Goal: Complete application form

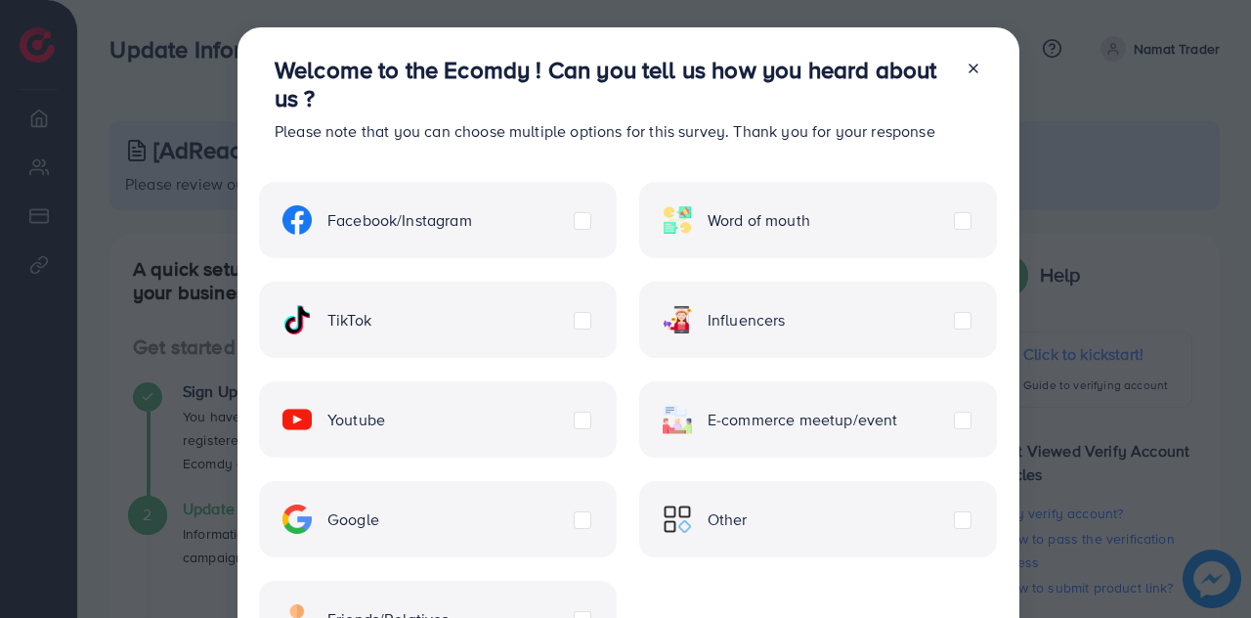
click at [371, 322] on label "TikTok" at bounding box center [326, 319] width 89 height 29
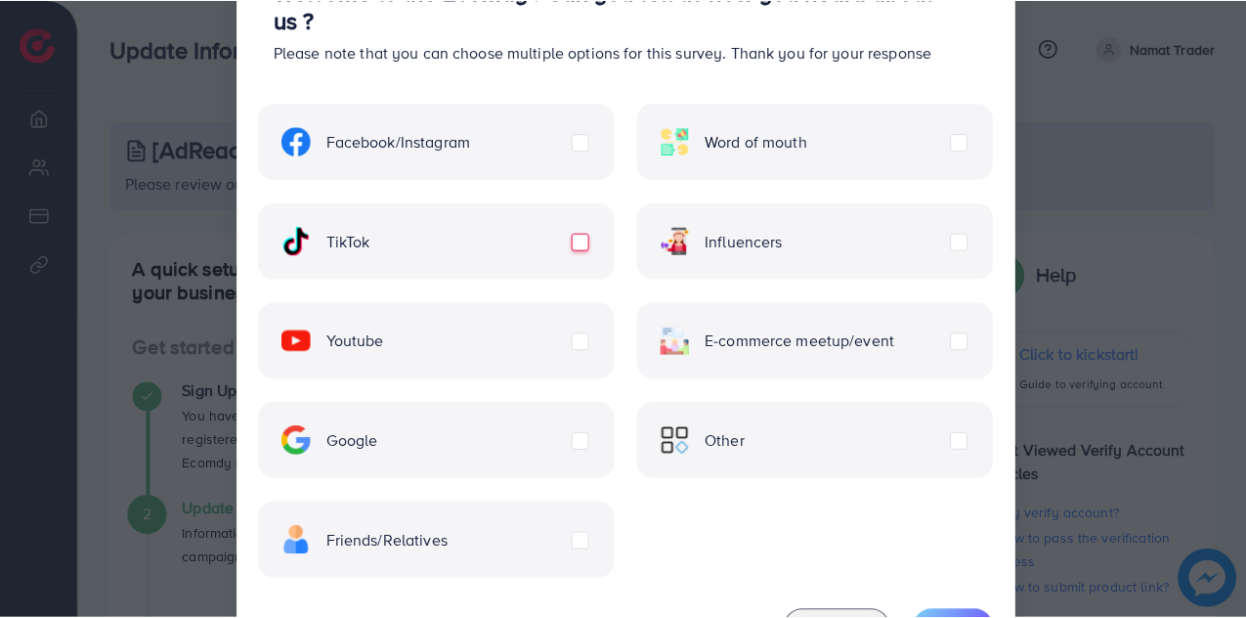
scroll to position [166, 0]
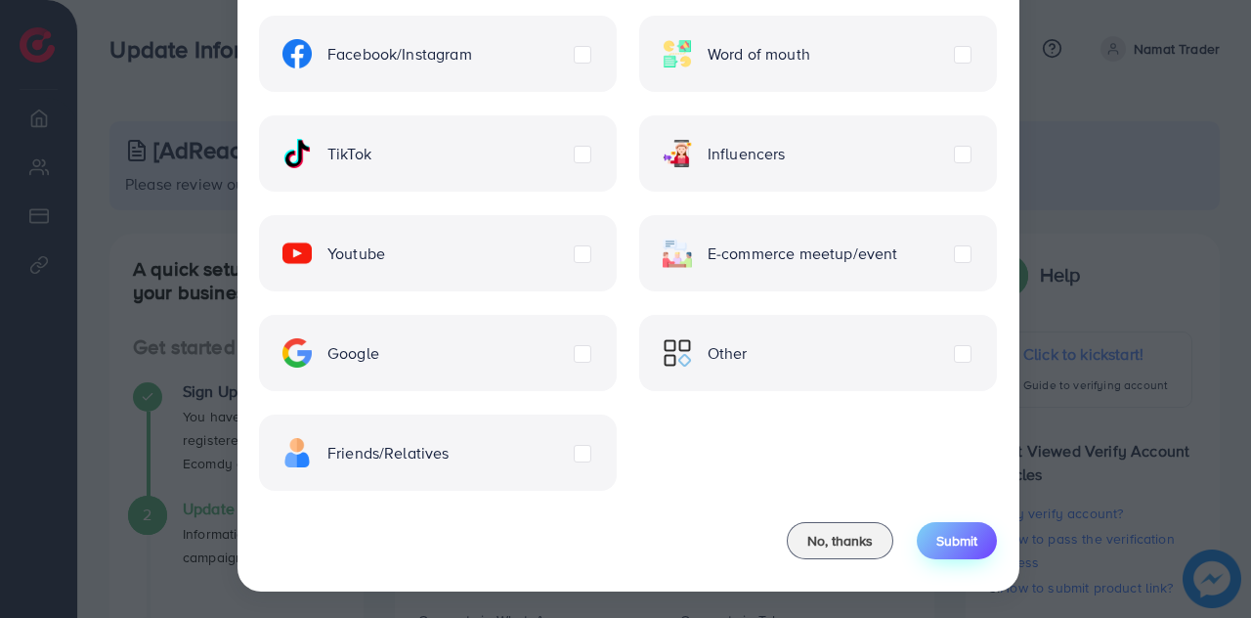
click at [957, 537] on span "Submit" at bounding box center [956, 541] width 41 height 20
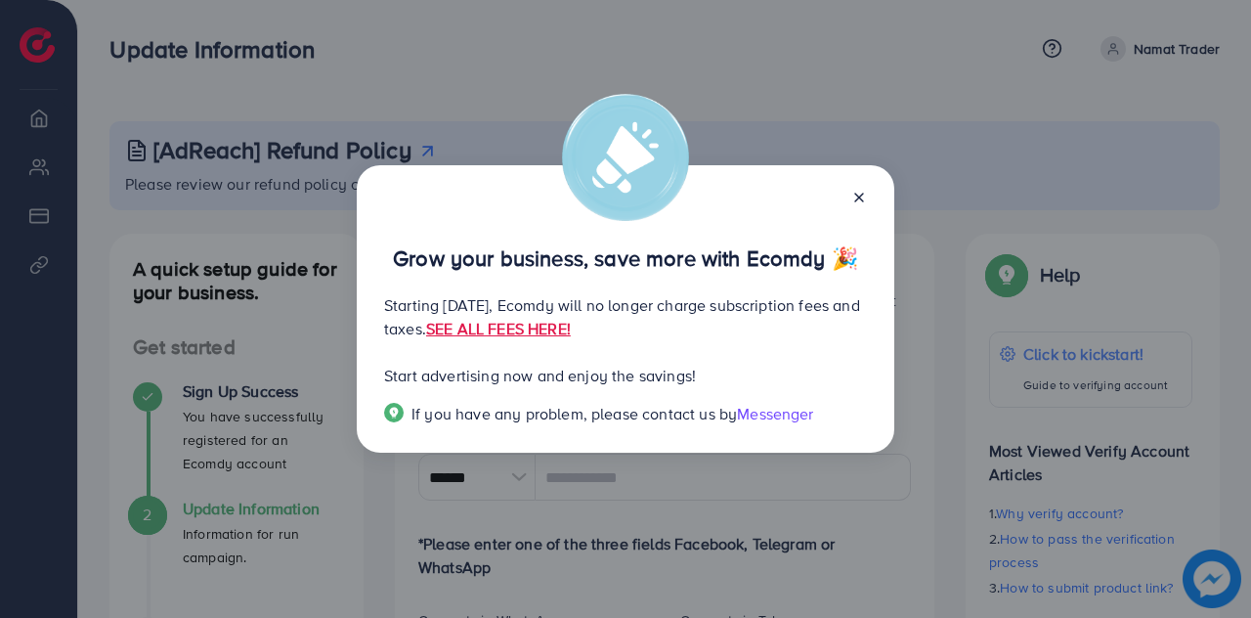
click at [866, 198] on icon at bounding box center [859, 198] width 16 height 16
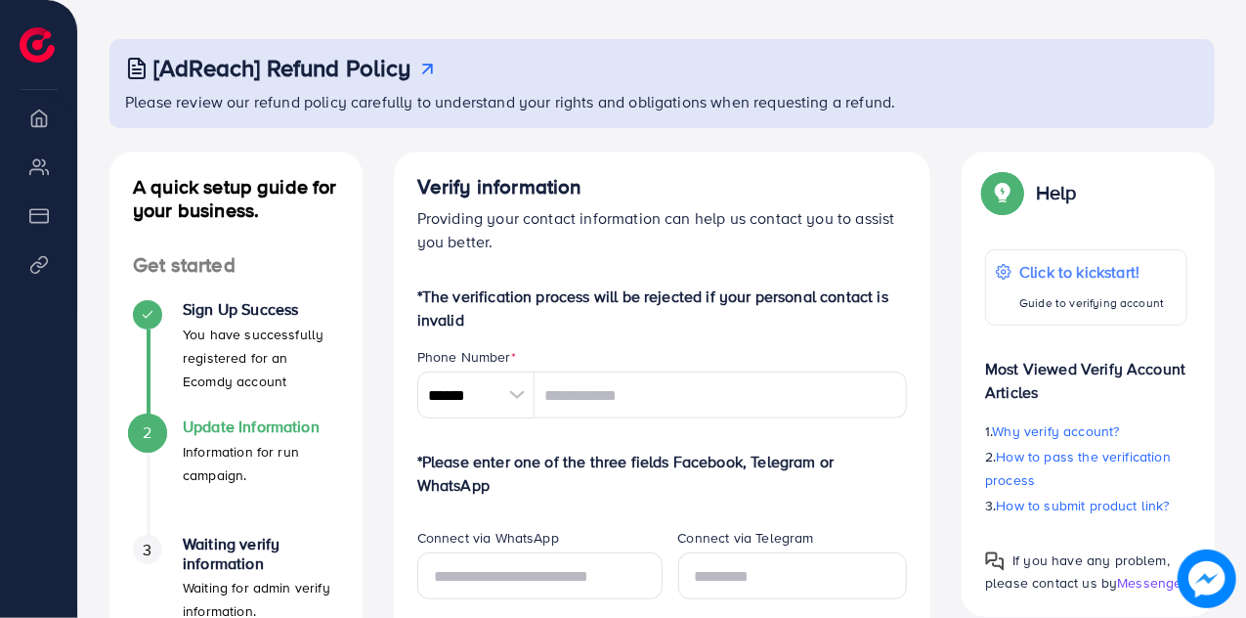
scroll to position [83, 0]
click at [480, 398] on input "******" at bounding box center [475, 393] width 117 height 47
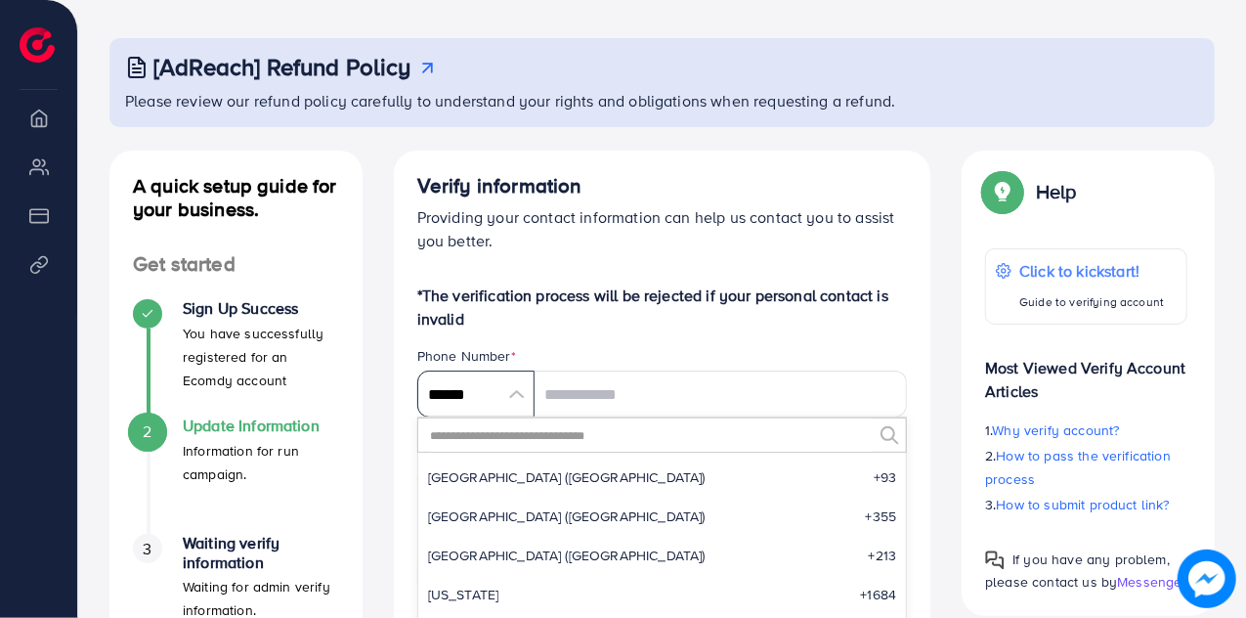
scroll to position [9075, 0]
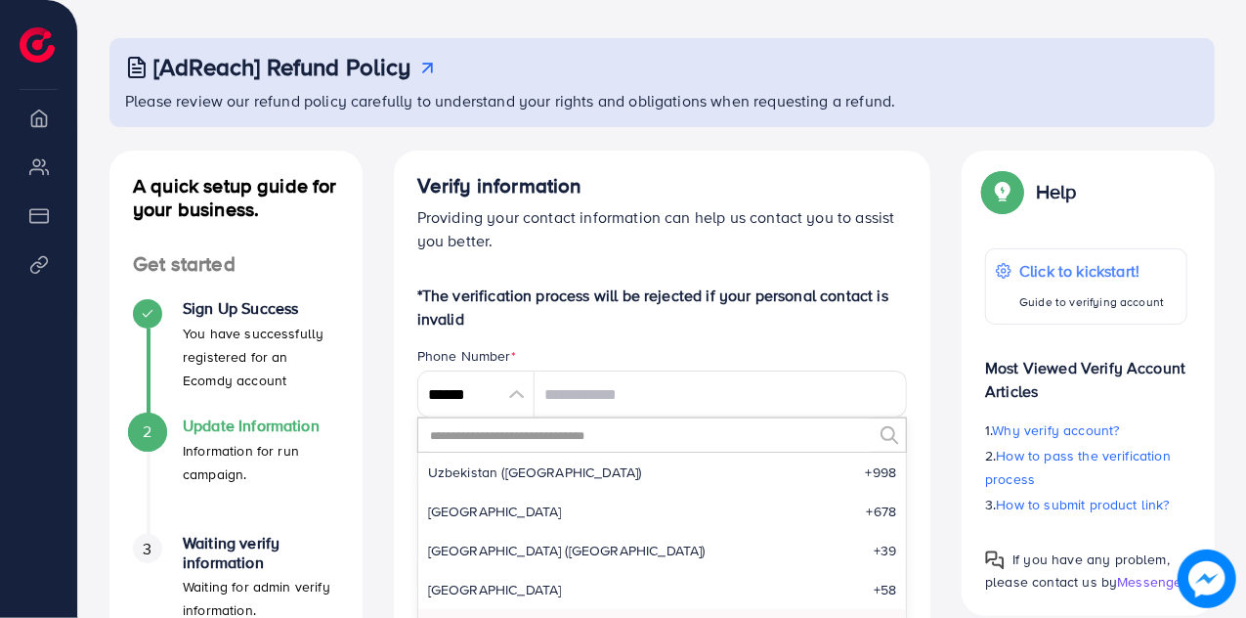
click at [512, 441] on input "text" at bounding box center [650, 434] width 445 height 33
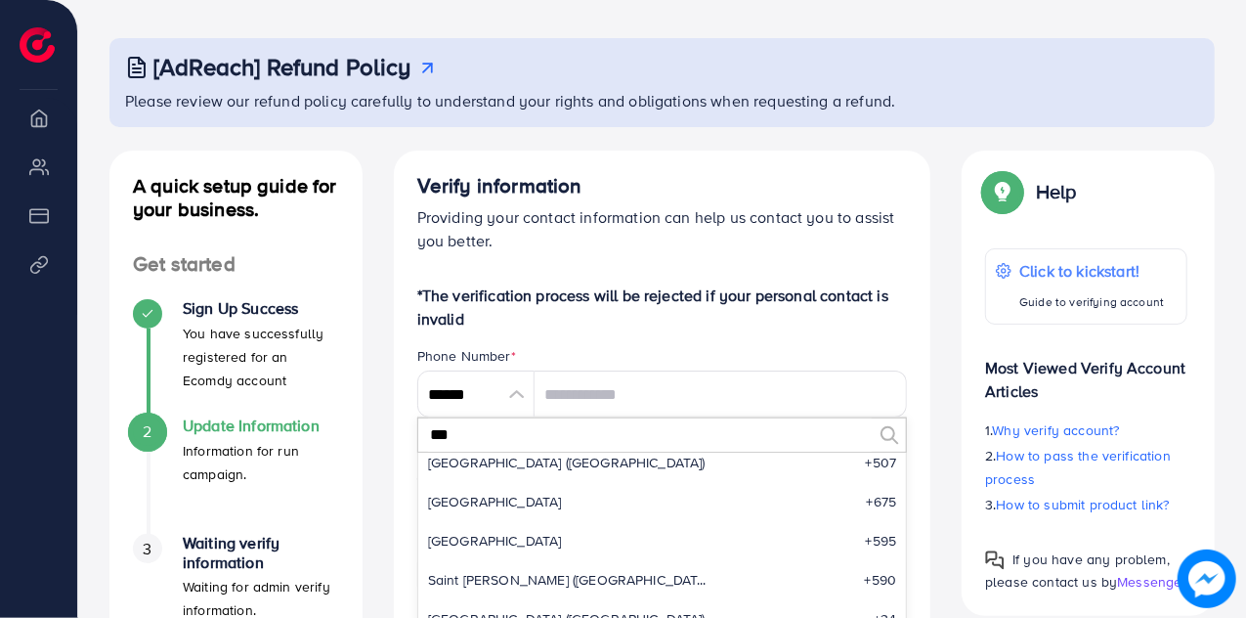
scroll to position [0, 0]
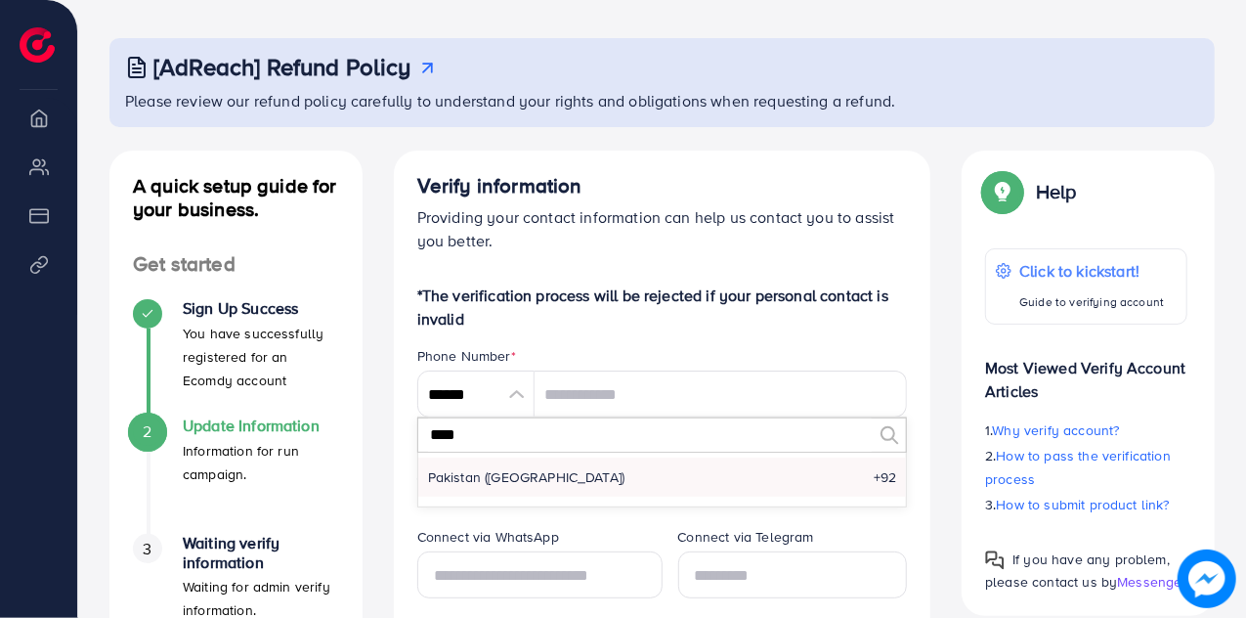
type input "****"
click at [537, 486] on li "Pakistan (‫پاکستان‬‎) +92" at bounding box center [662, 476] width 489 height 39
type input "******"
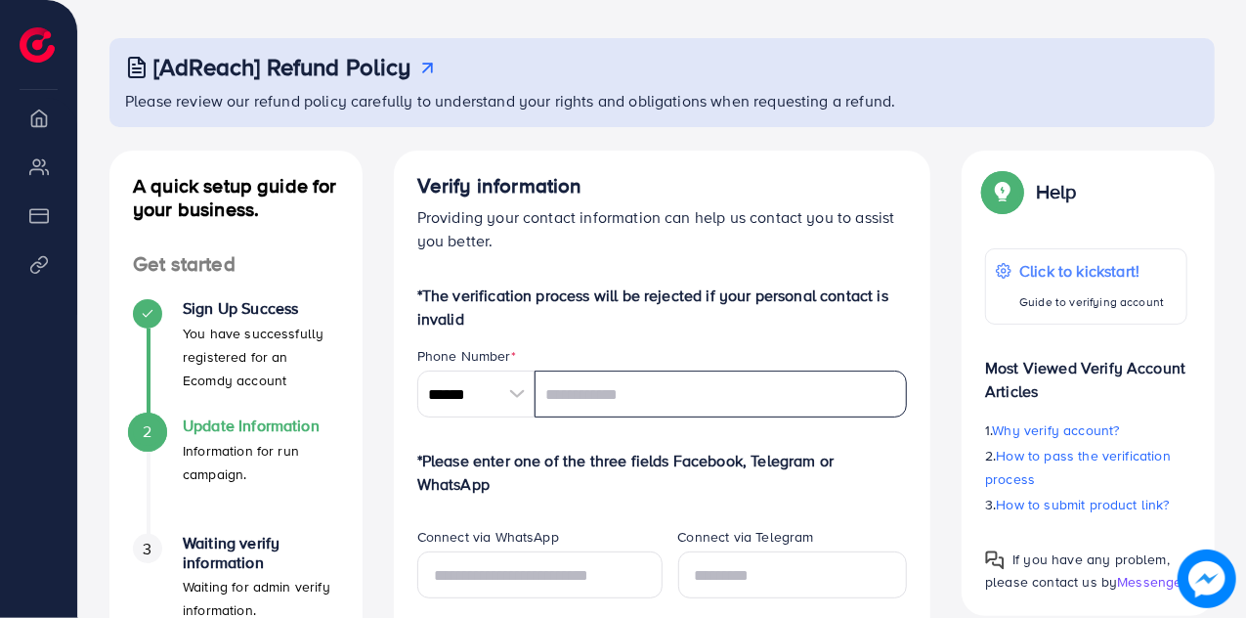
click at [634, 394] on input "tel" at bounding box center [721, 393] width 373 height 47
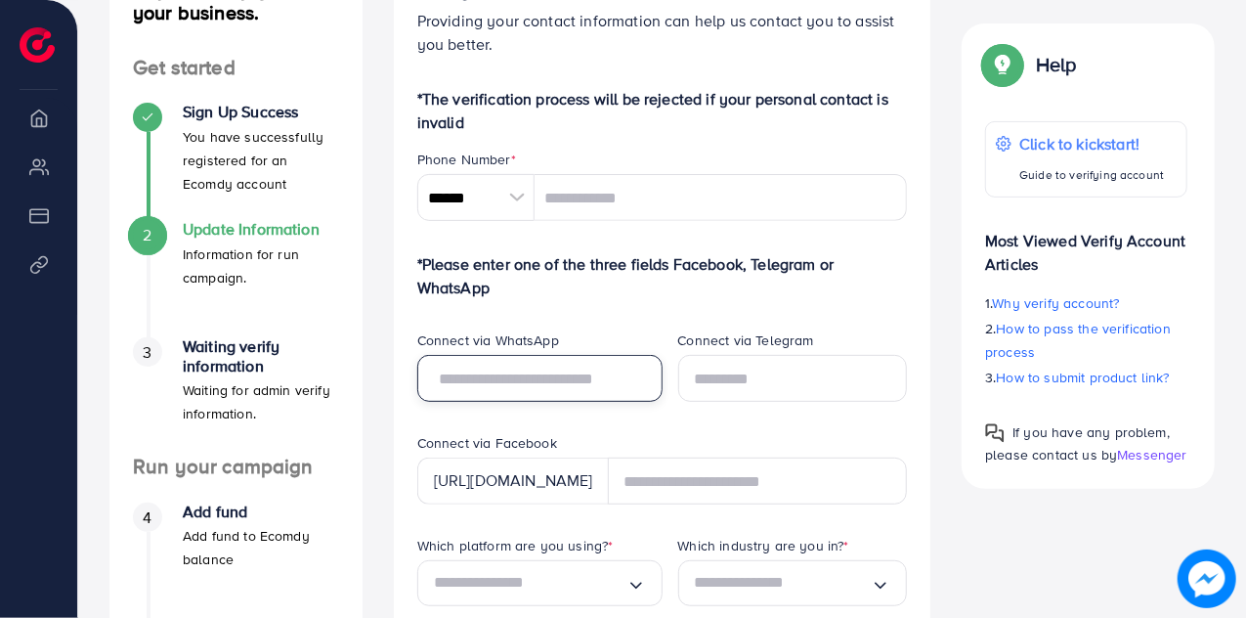
click at [596, 382] on input "text" at bounding box center [539, 378] width 245 height 47
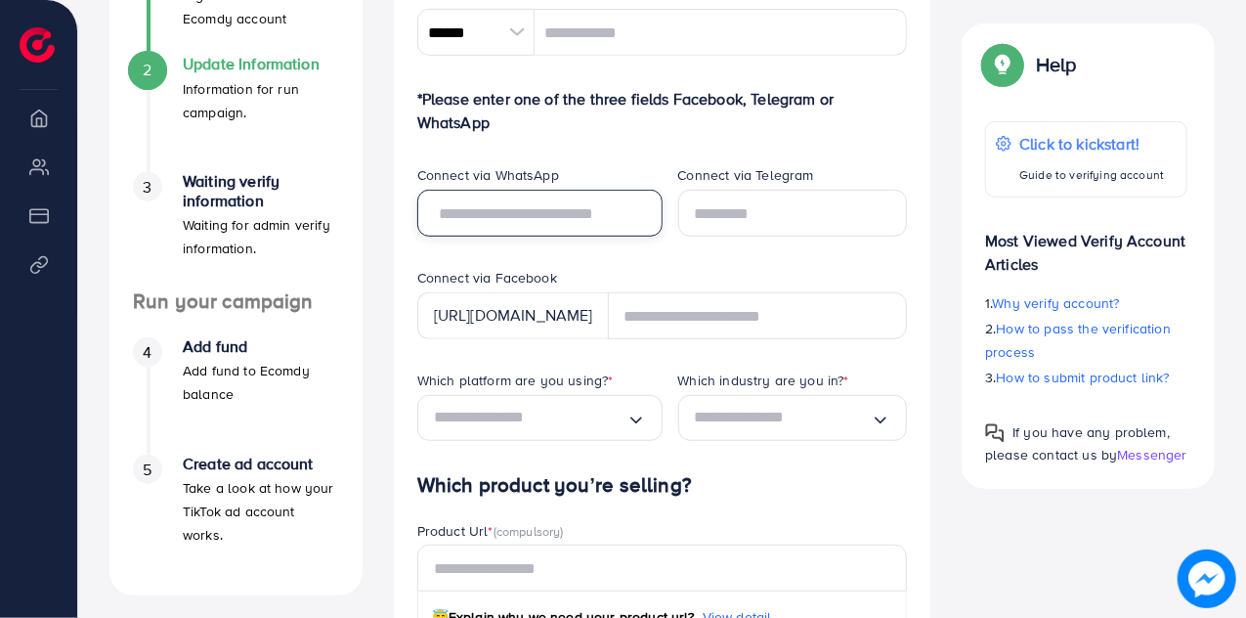
scroll to position [497, 0]
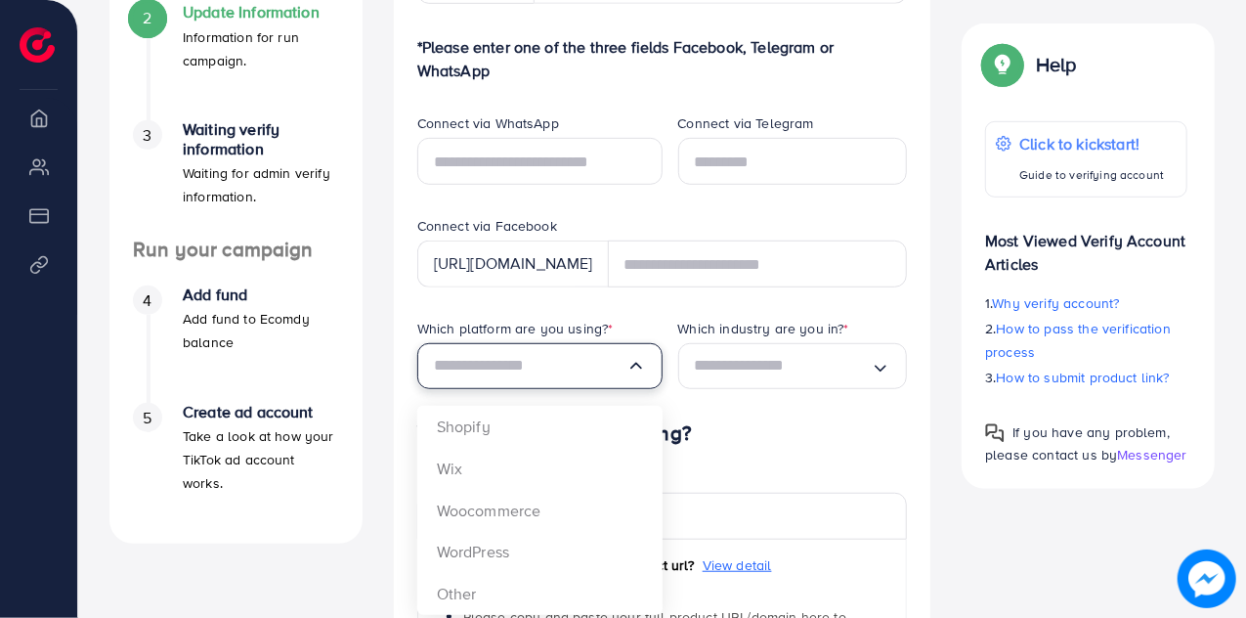
click at [612, 359] on input "Search for option" at bounding box center [530, 366] width 193 height 30
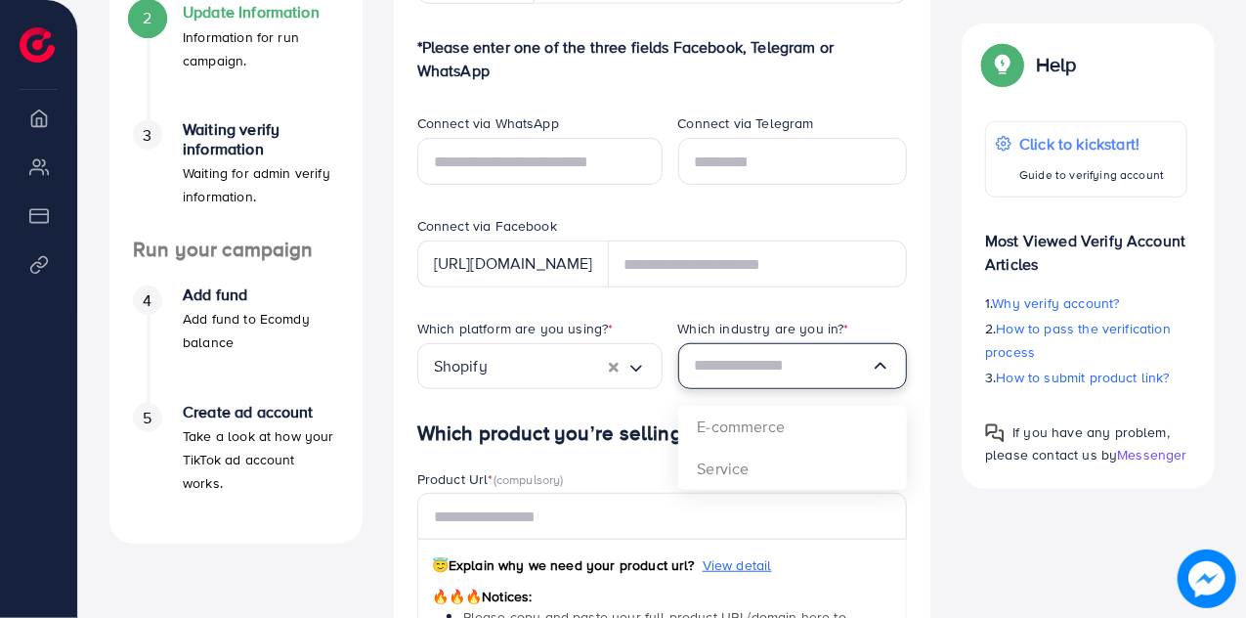
click at [758, 357] on input "Search for option" at bounding box center [783, 366] width 177 height 30
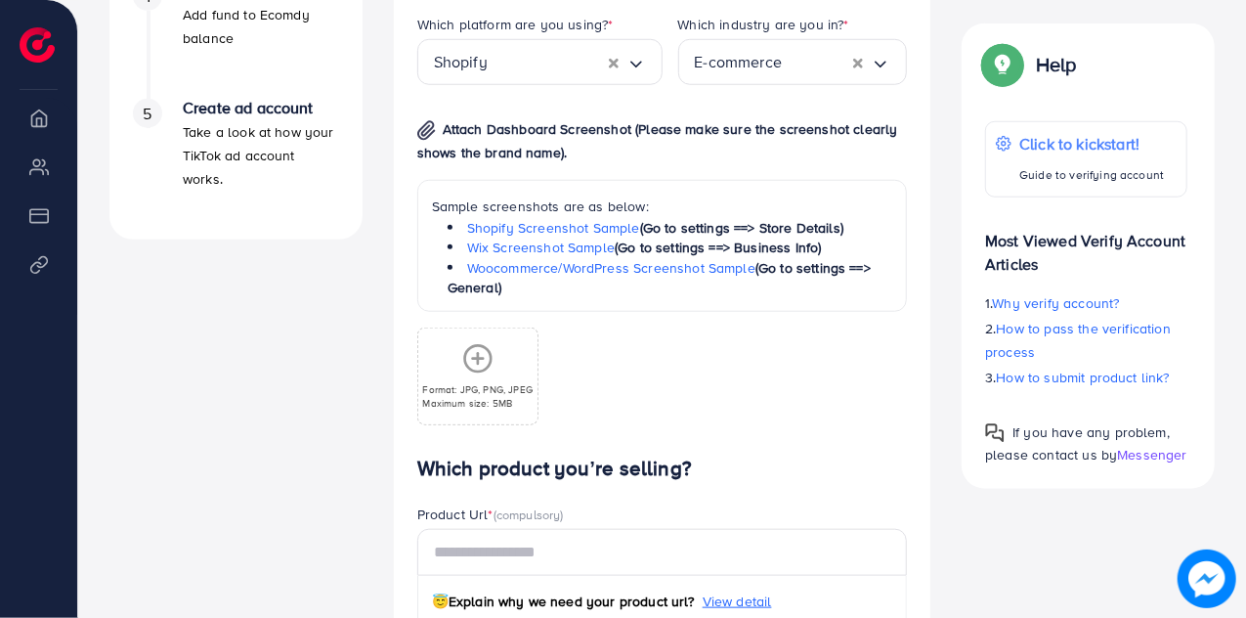
scroll to position [801, 0]
click at [469, 371] on icon at bounding box center [477, 357] width 31 height 31
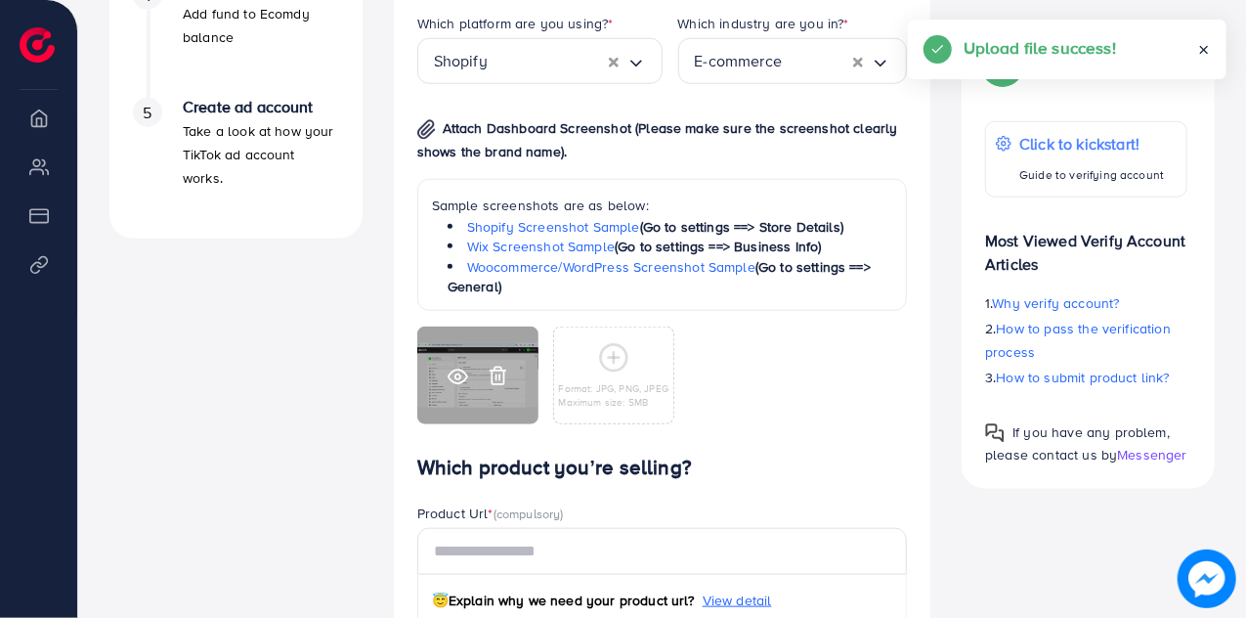
click at [449, 368] on icon at bounding box center [458, 377] width 21 height 21
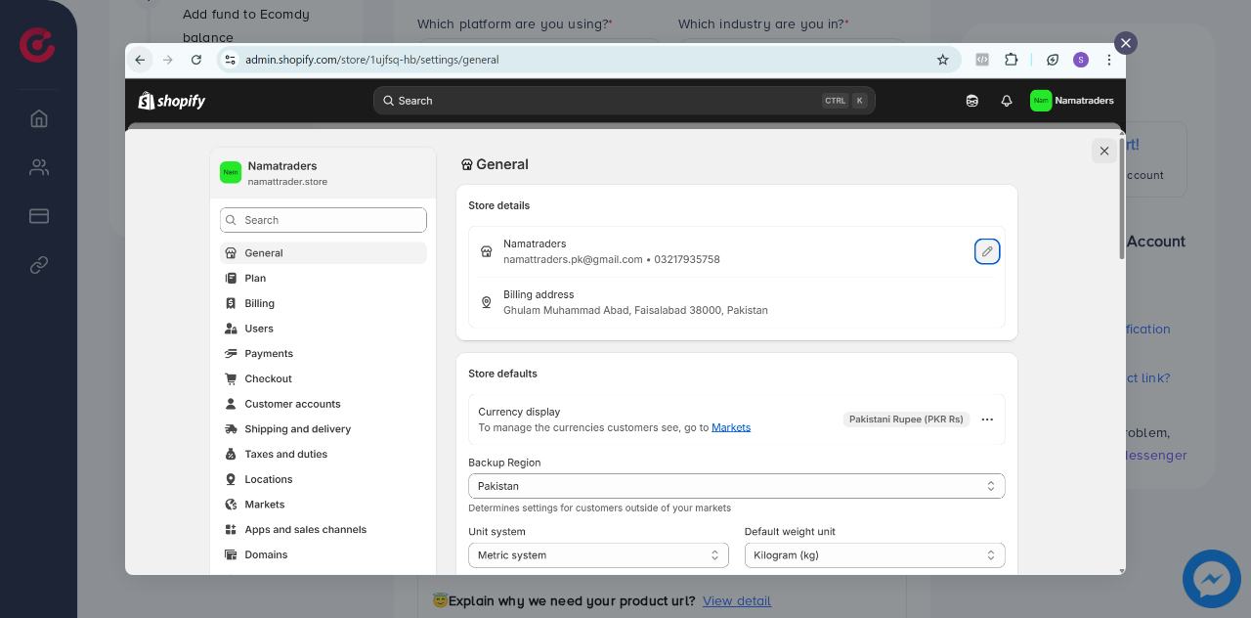
click at [1128, 35] on icon at bounding box center [1126, 43] width 16 height 16
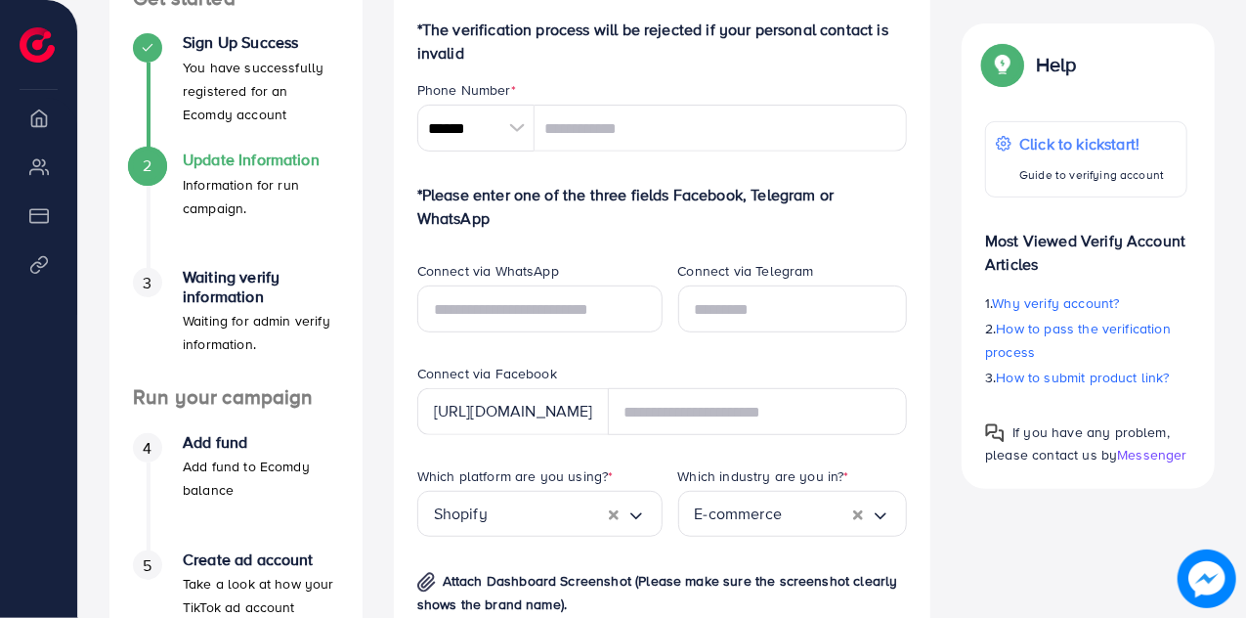
scroll to position [348, 0]
click at [619, 141] on input "tel" at bounding box center [721, 129] width 373 height 47
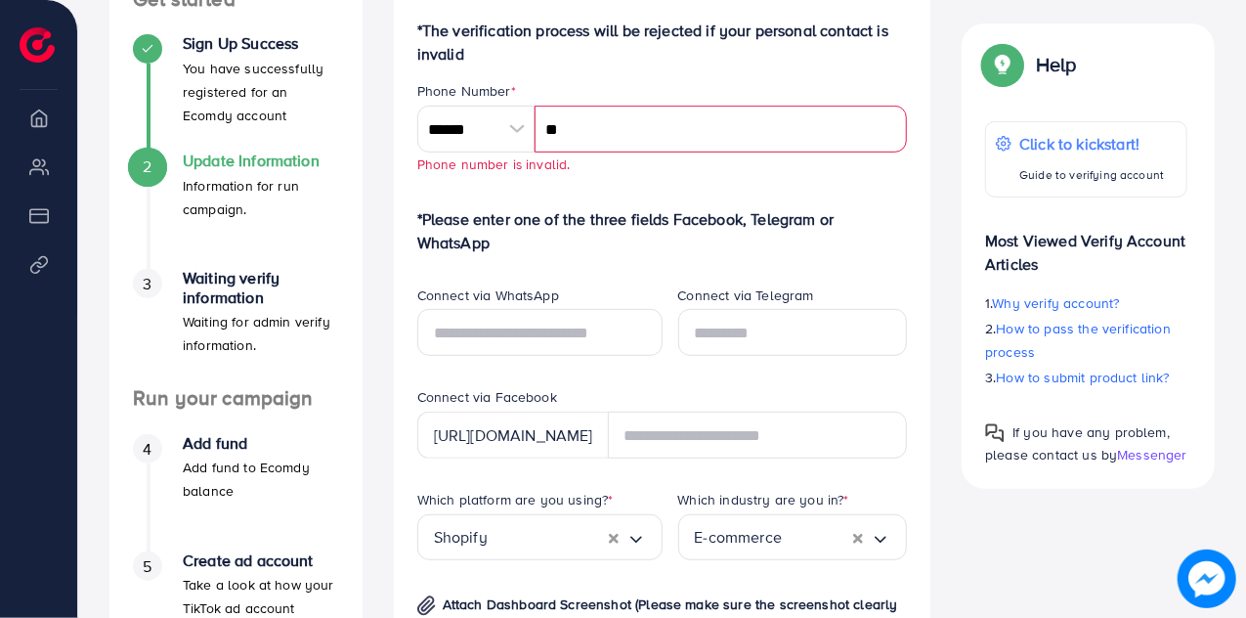
type input "*"
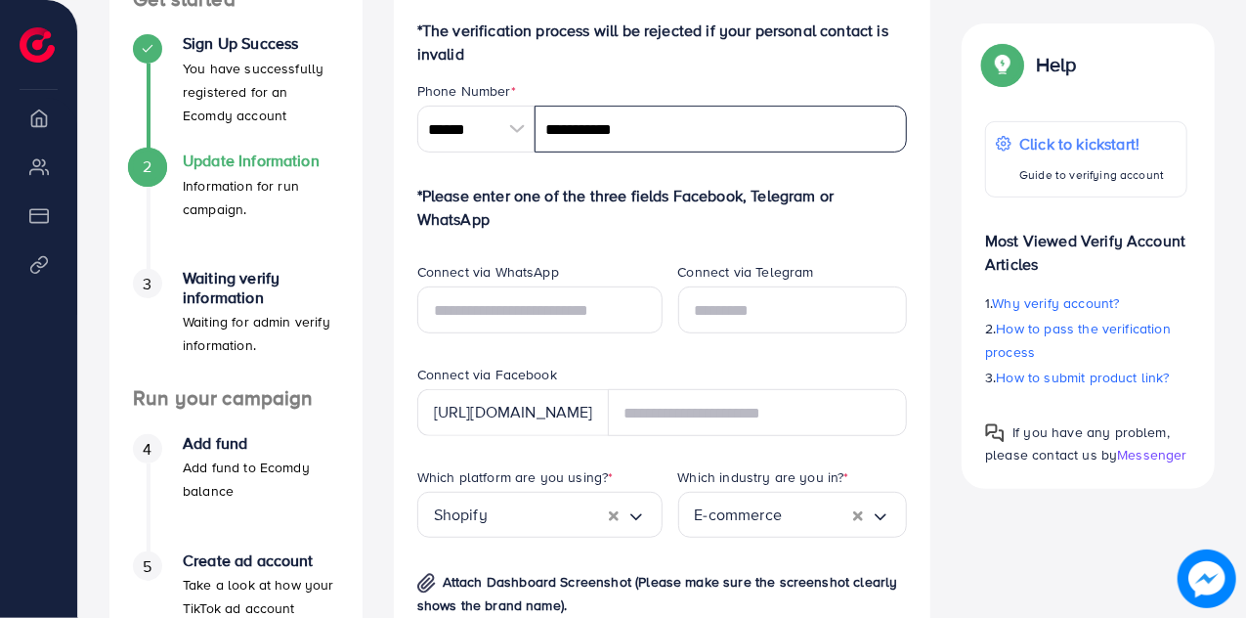
type input "**********"
click at [610, 213] on p "*Please enter one of the three fields Facebook, Telegram or WhatsApp" at bounding box center [662, 207] width 491 height 47
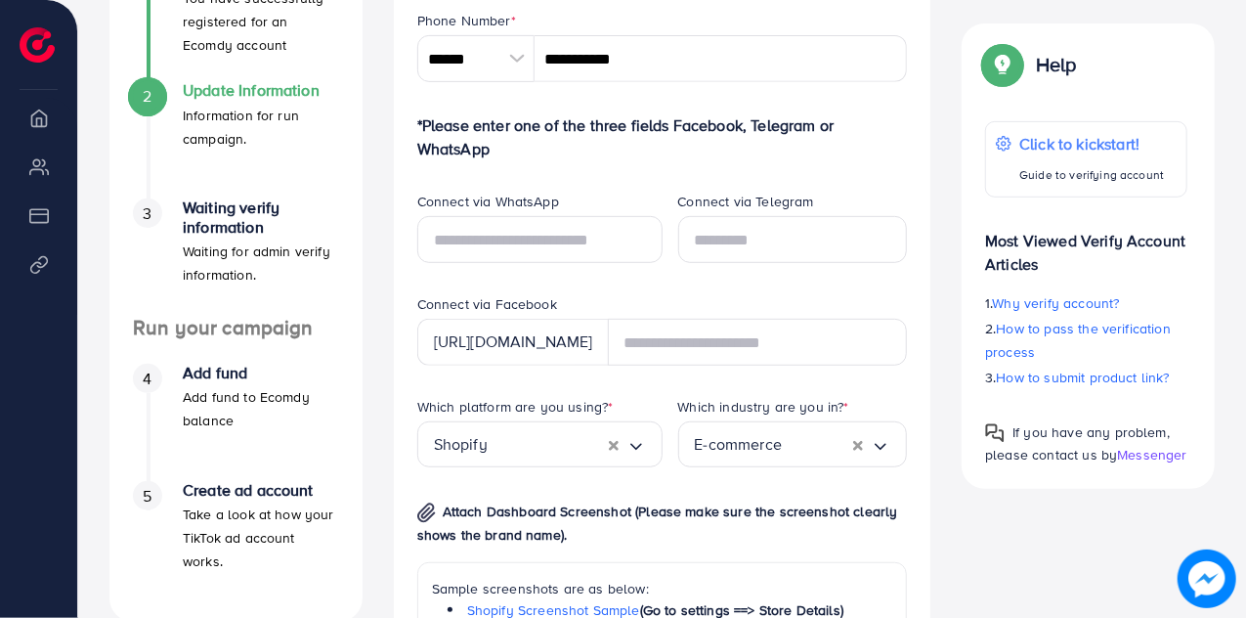
scroll to position [427, 0]
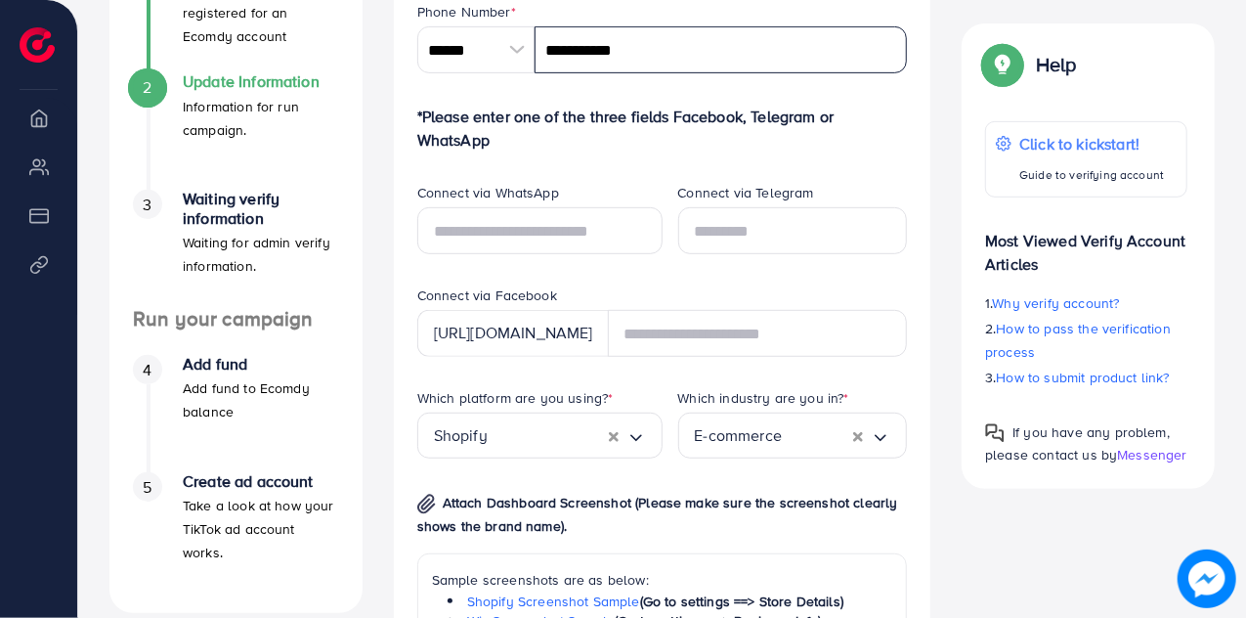
click at [629, 39] on input "**********" at bounding box center [721, 49] width 373 height 47
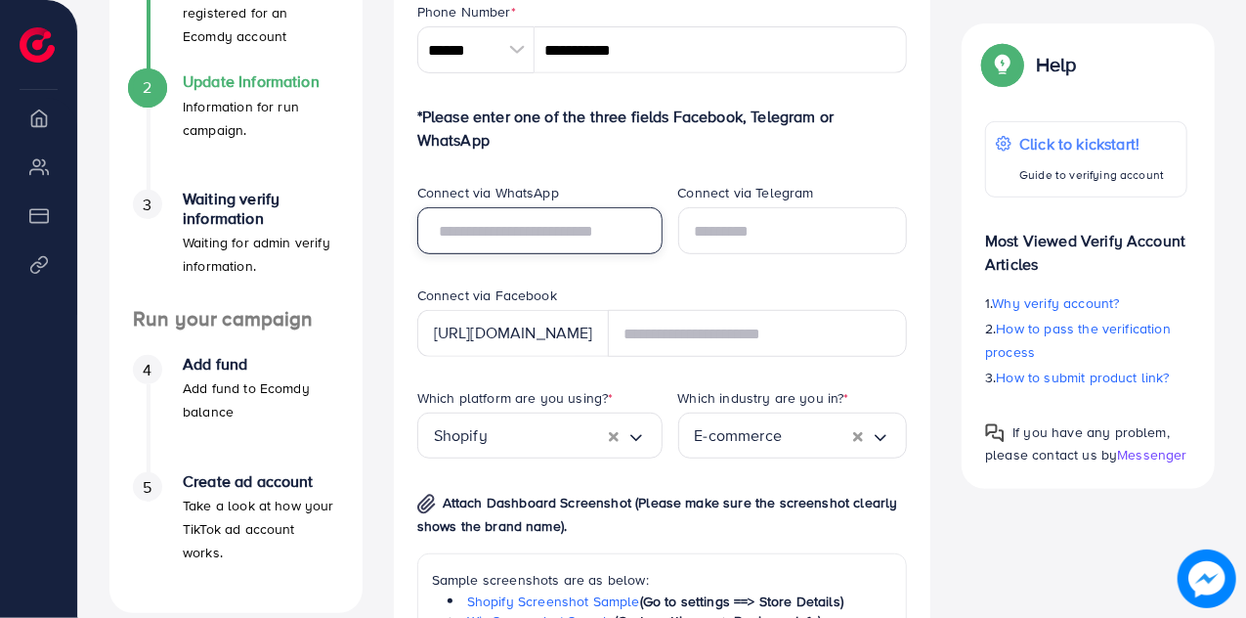
click at [550, 238] on input "text" at bounding box center [539, 230] width 245 height 47
paste input "**********"
type input "**********"
click at [618, 261] on div "**********" at bounding box center [532, 234] width 261 height 103
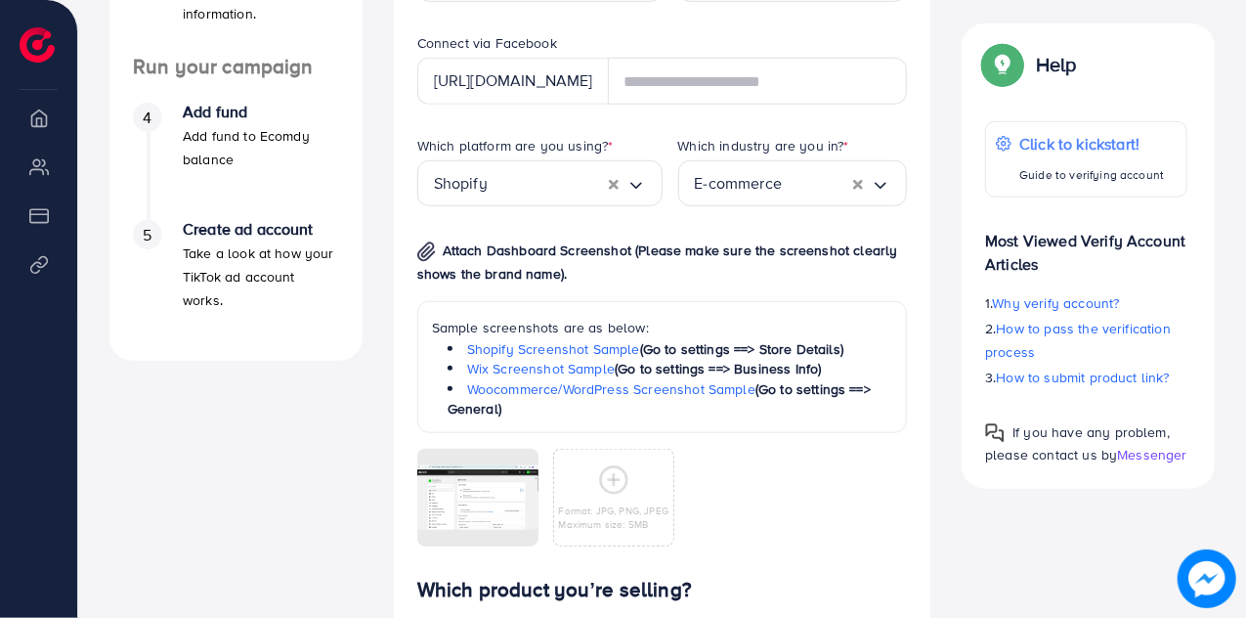
scroll to position [688, 0]
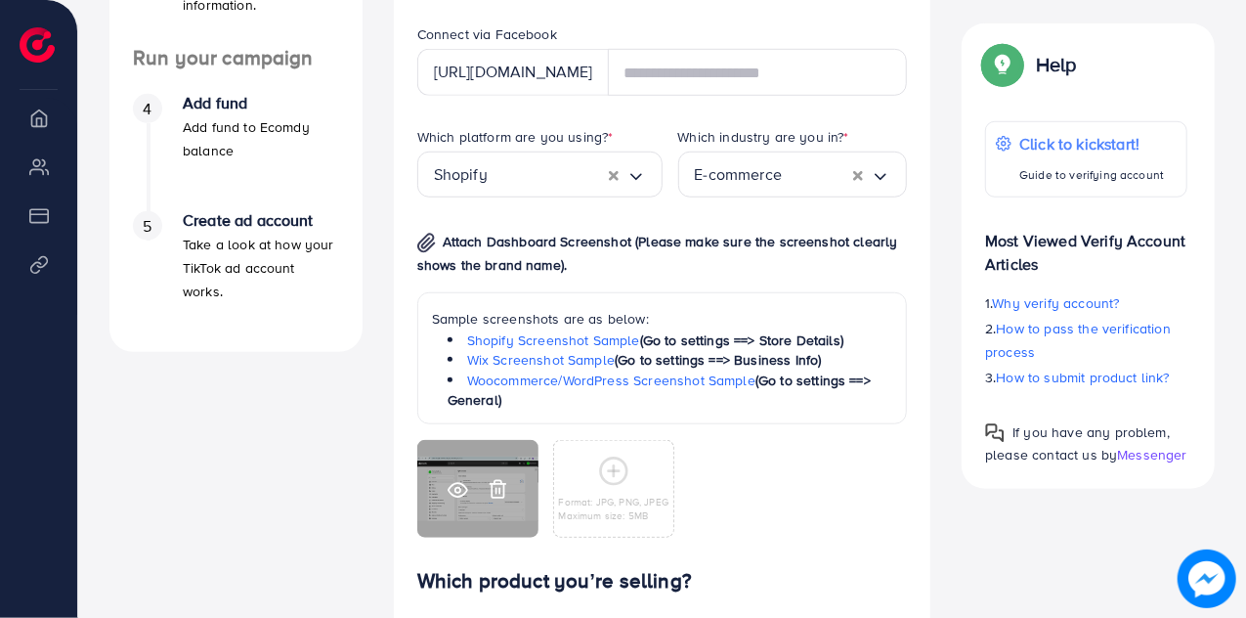
click at [450, 497] on icon at bounding box center [458, 490] width 21 height 21
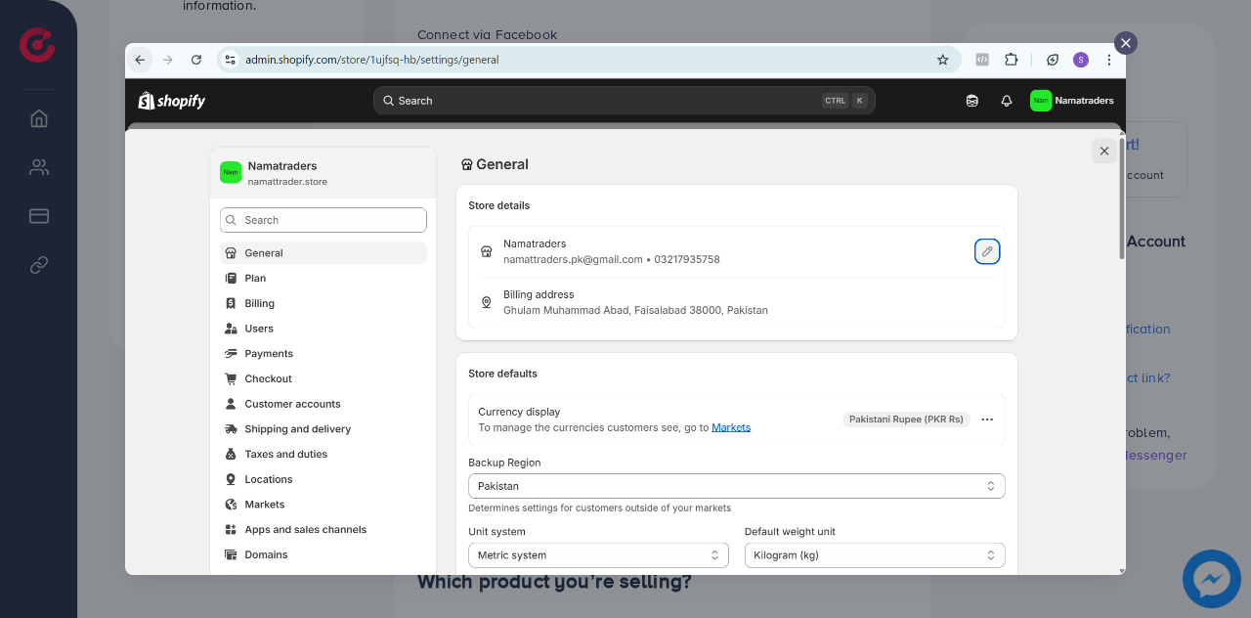
click at [1120, 36] on icon at bounding box center [1126, 43] width 16 height 16
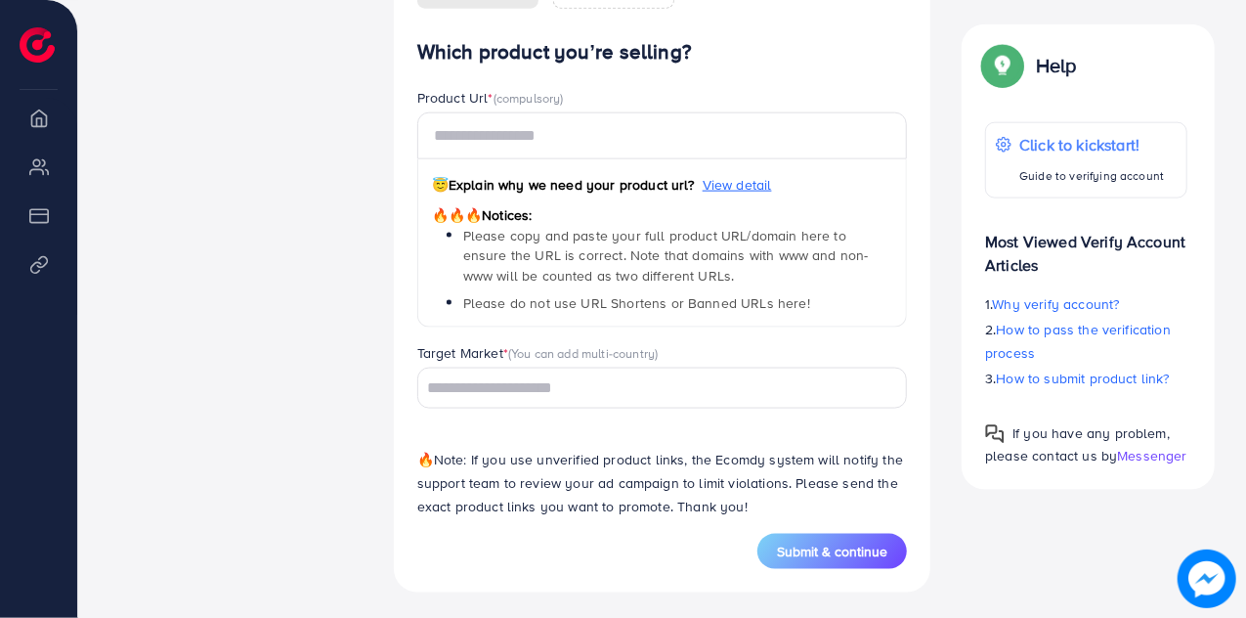
scroll to position [1220, 0]
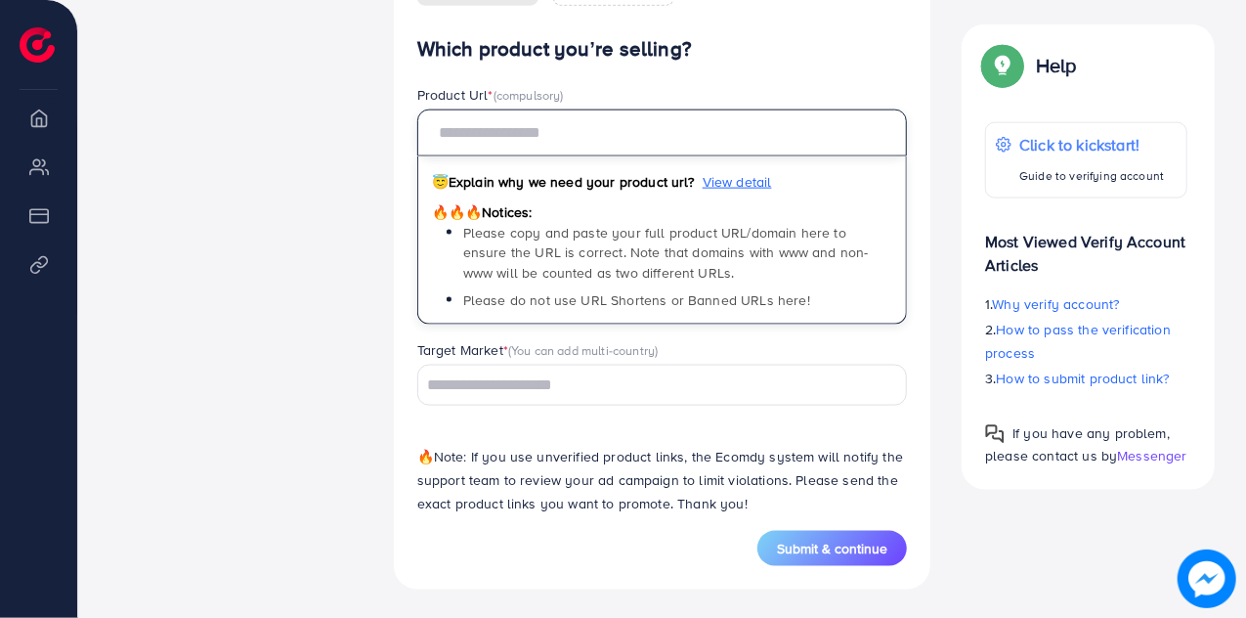
click at [569, 145] on input "text" at bounding box center [662, 132] width 491 height 47
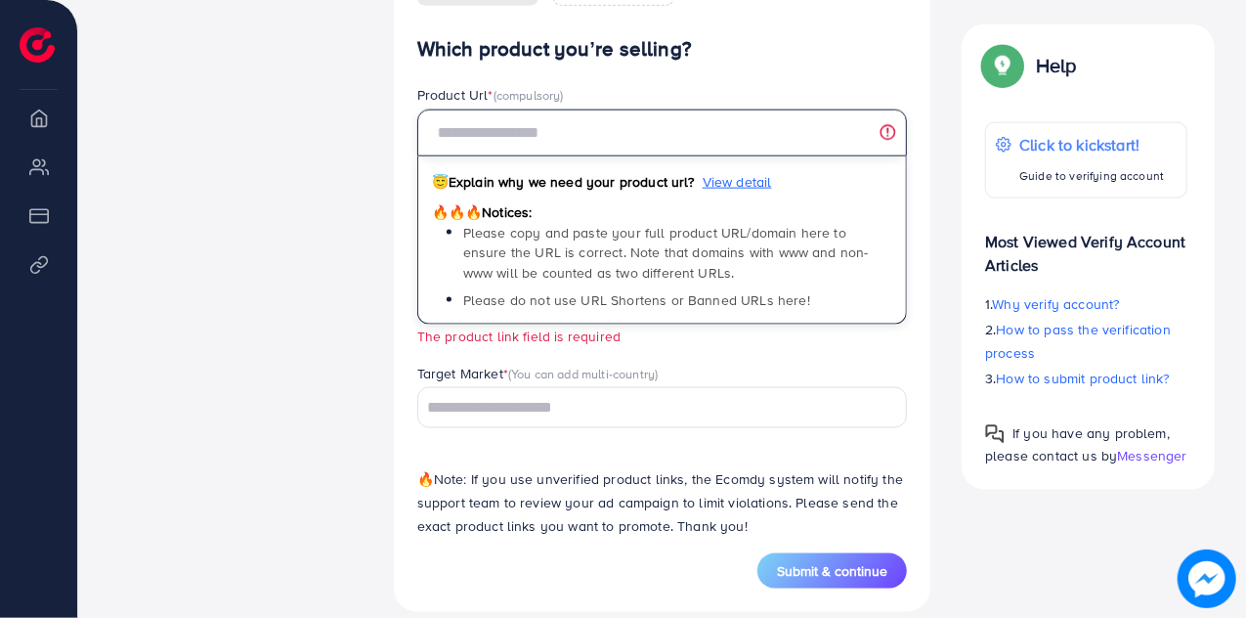
type input "*"
paste input "**********"
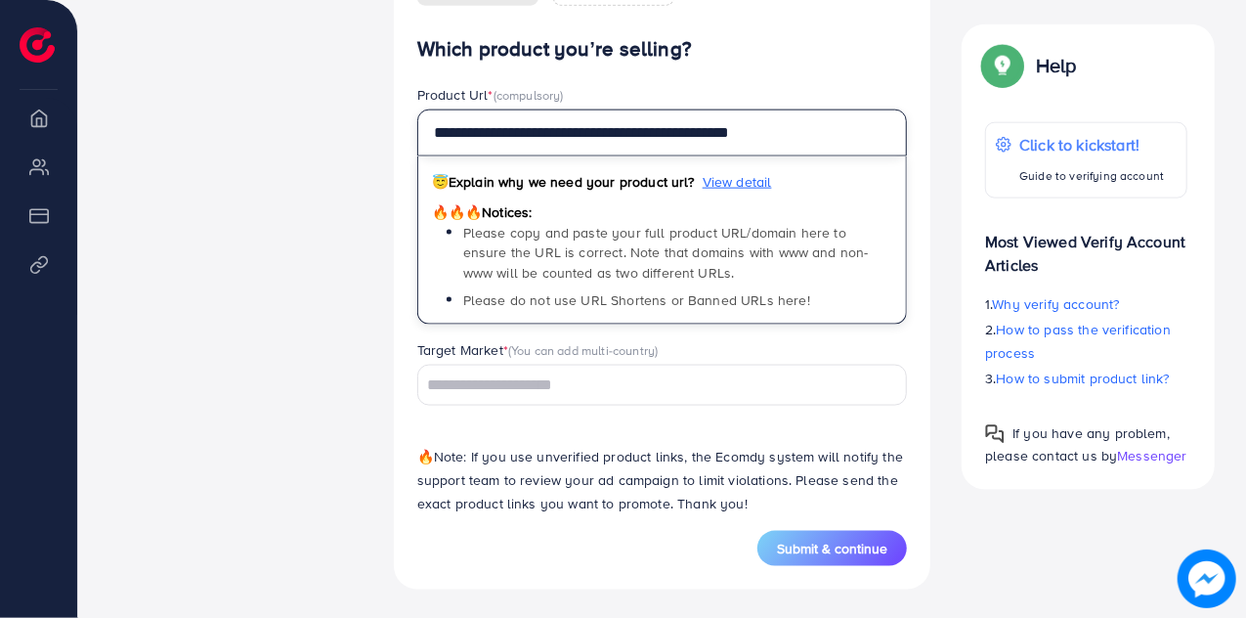
type input "**********"
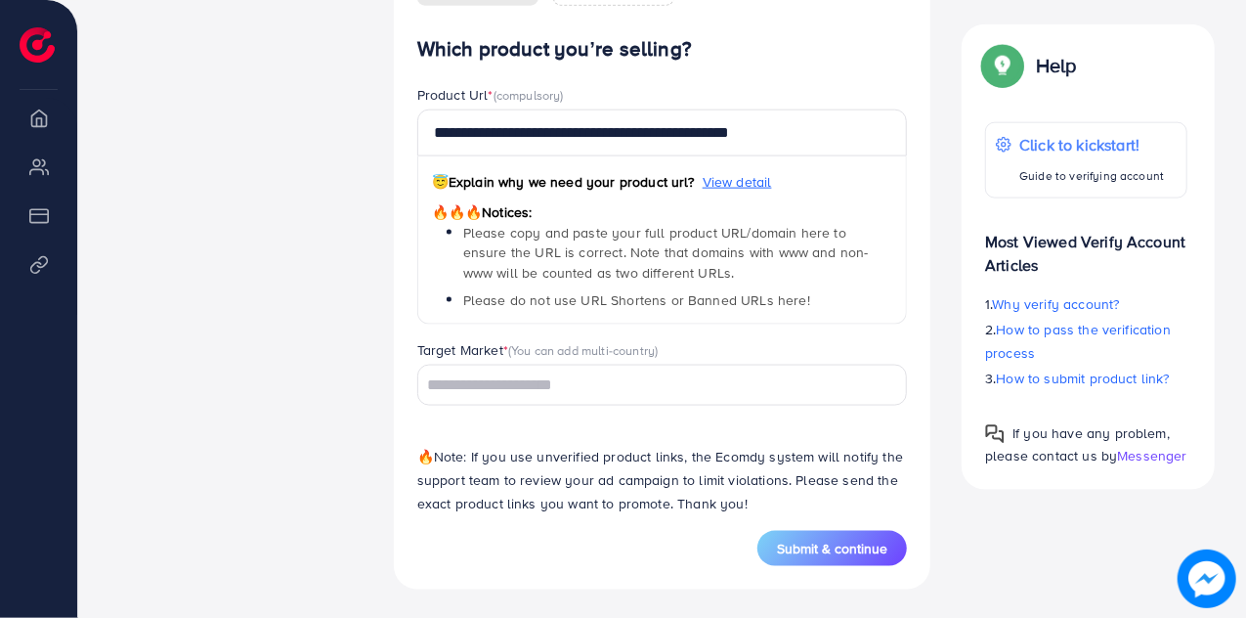
click at [702, 77] on div "**********" at bounding box center [662, 283] width 491 height 493
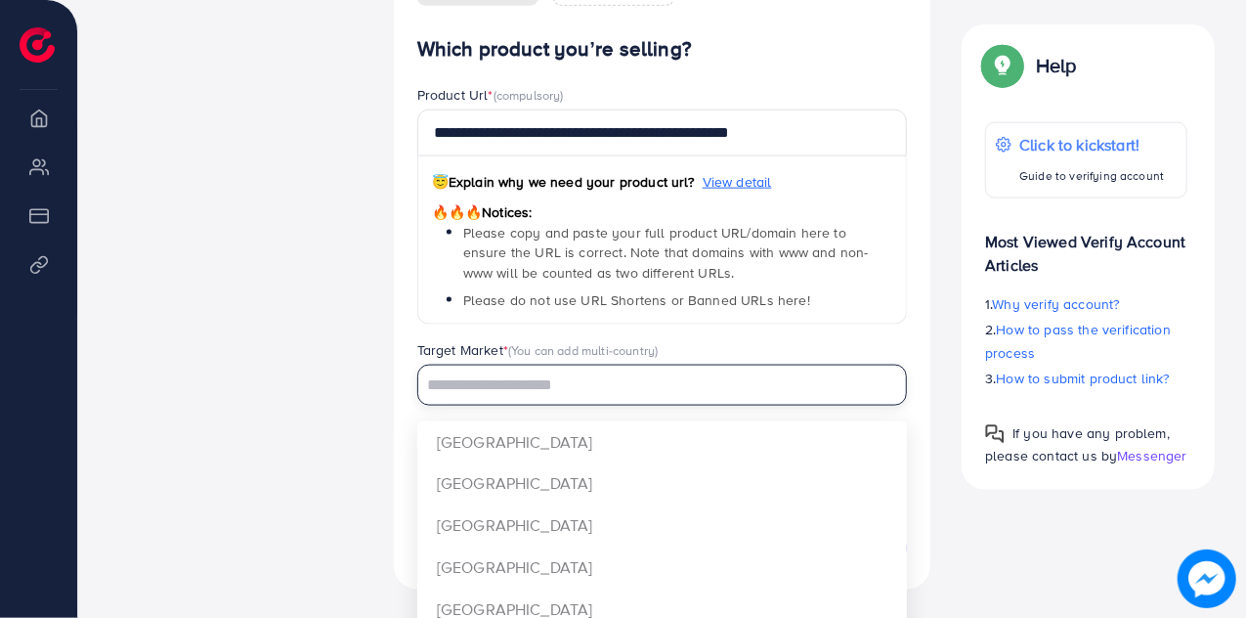
click at [573, 383] on input "Search for option" at bounding box center [651, 385] width 462 height 30
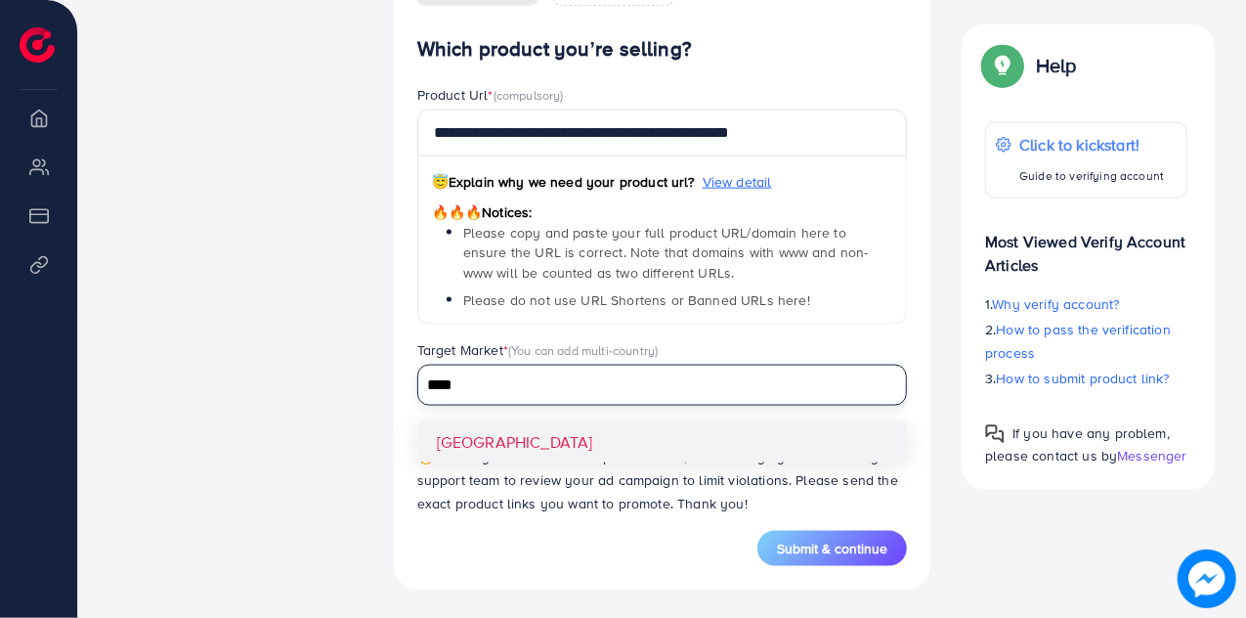
type input "****"
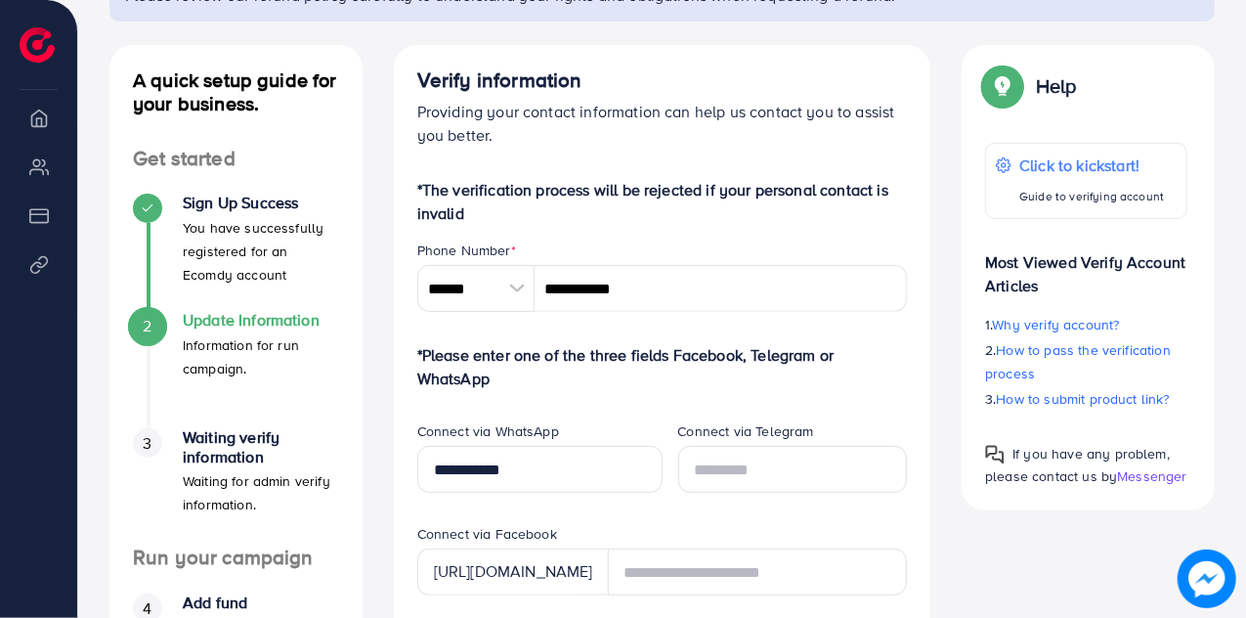
scroll to position [190, 0]
drag, startPoint x: 409, startPoint y: 55, endPoint x: 695, endPoint y: 224, distance: 332.6
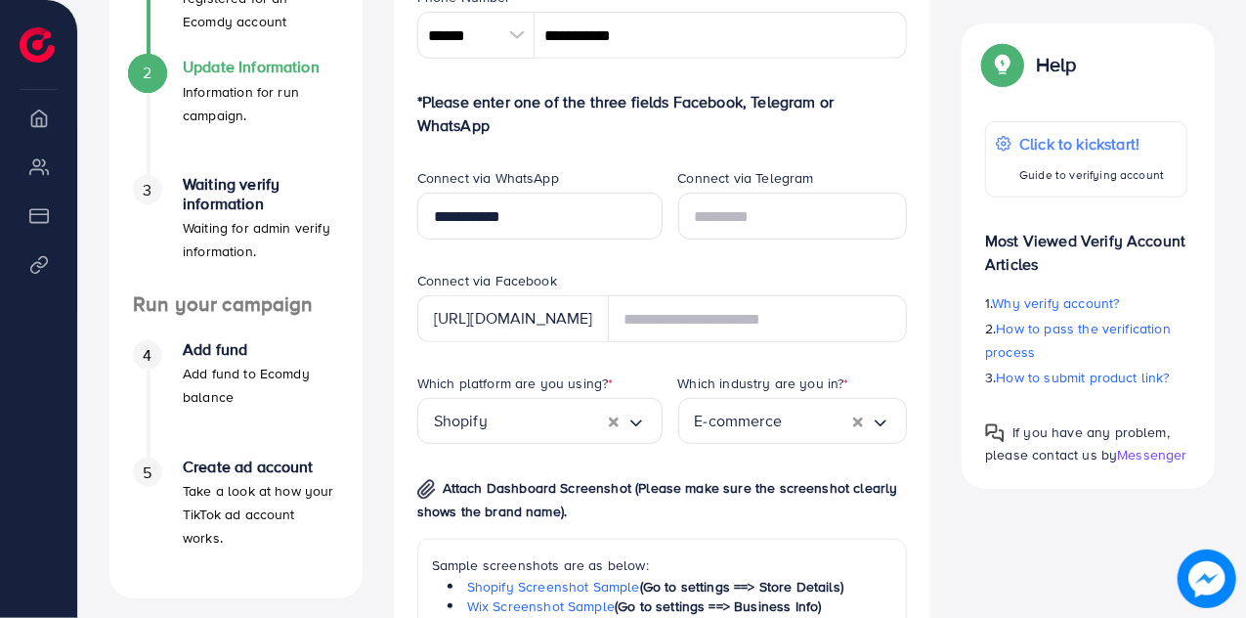
scroll to position [440, 0]
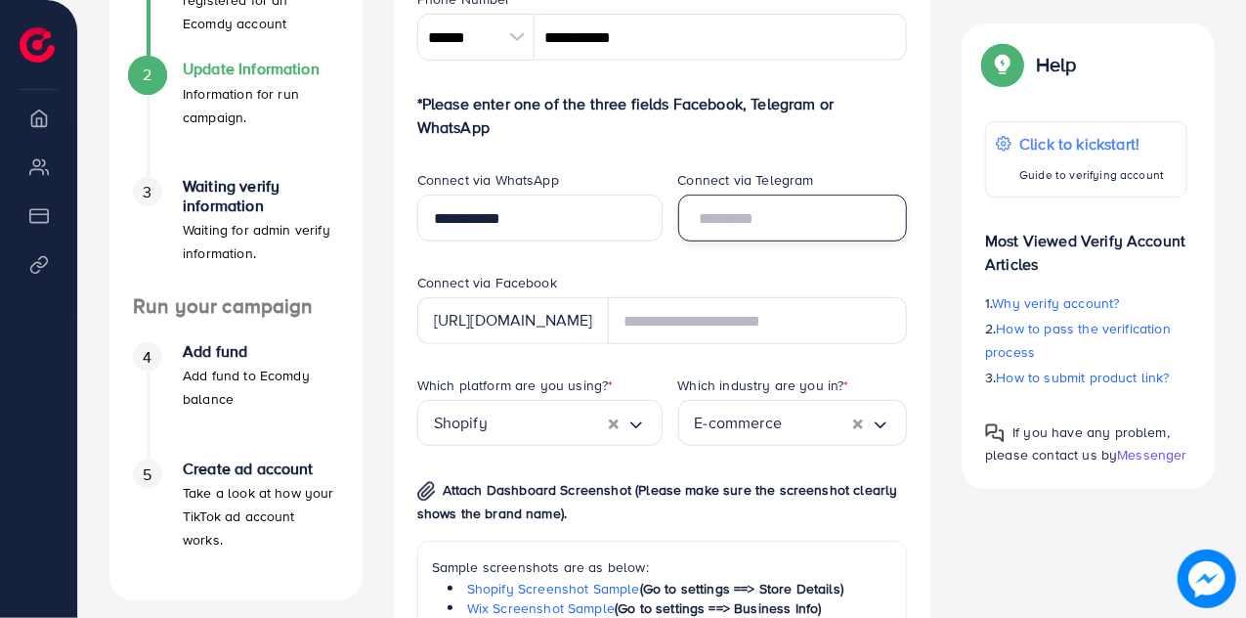
click at [729, 214] on input "text" at bounding box center [793, 217] width 230 height 47
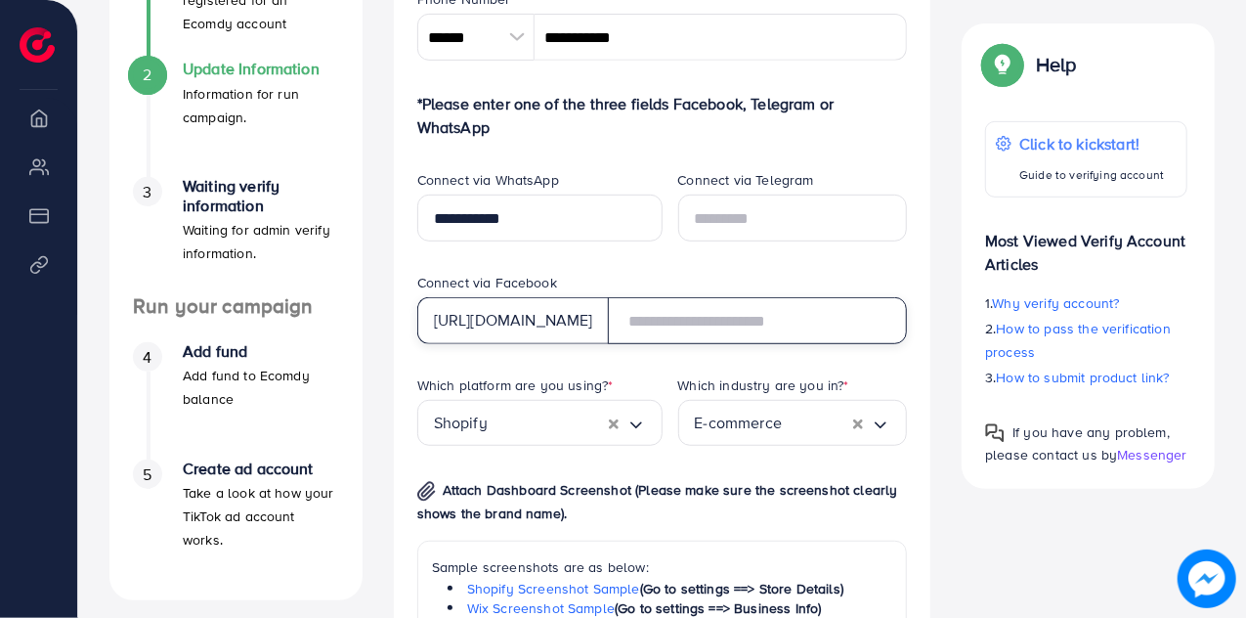
click at [710, 323] on input "text" at bounding box center [758, 320] width 300 height 47
click at [712, 270] on div "Connect via Telegram" at bounding box center [793, 221] width 261 height 103
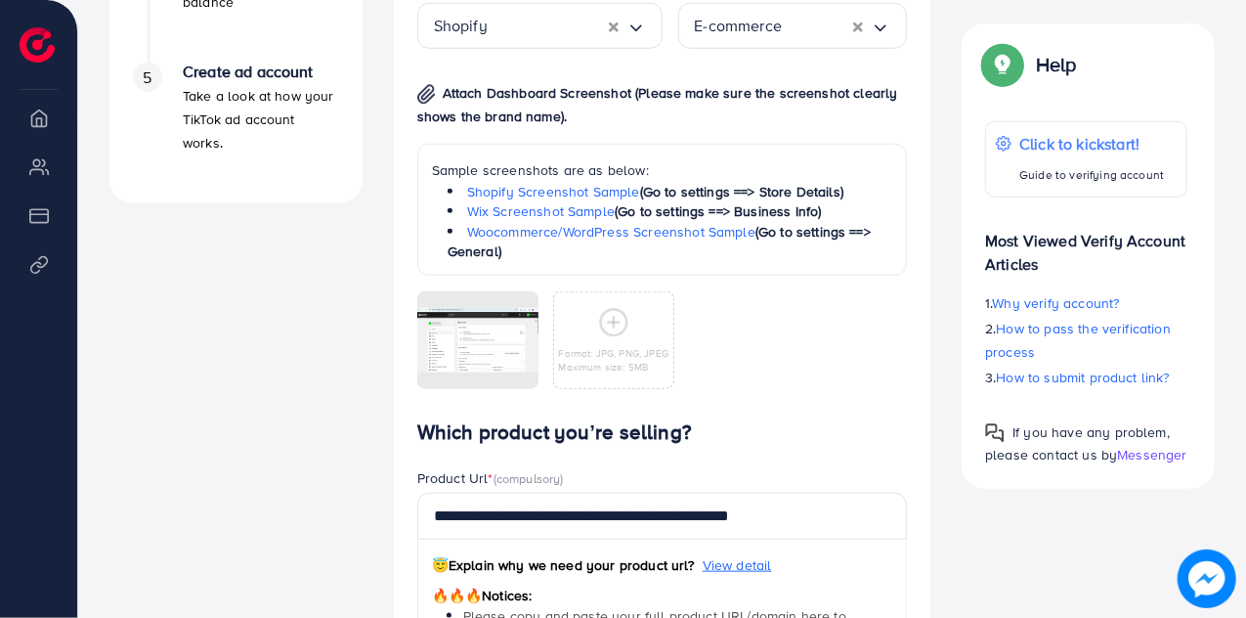
scroll to position [1220, 0]
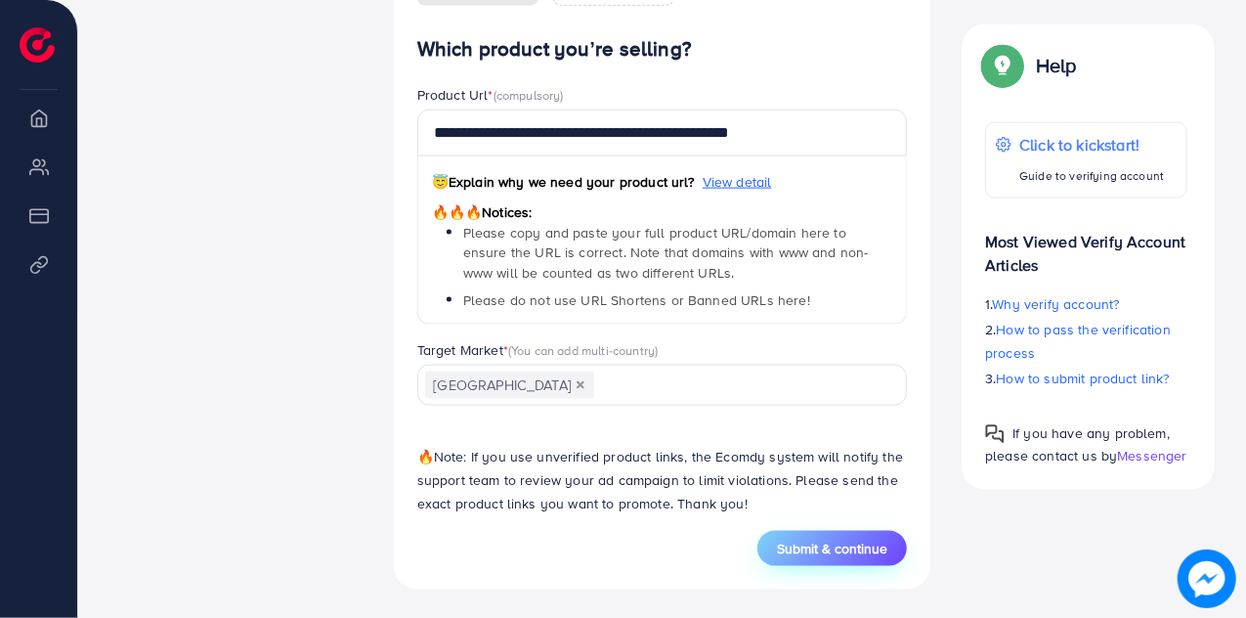
click at [812, 533] on button "Submit & continue" at bounding box center [832, 548] width 150 height 35
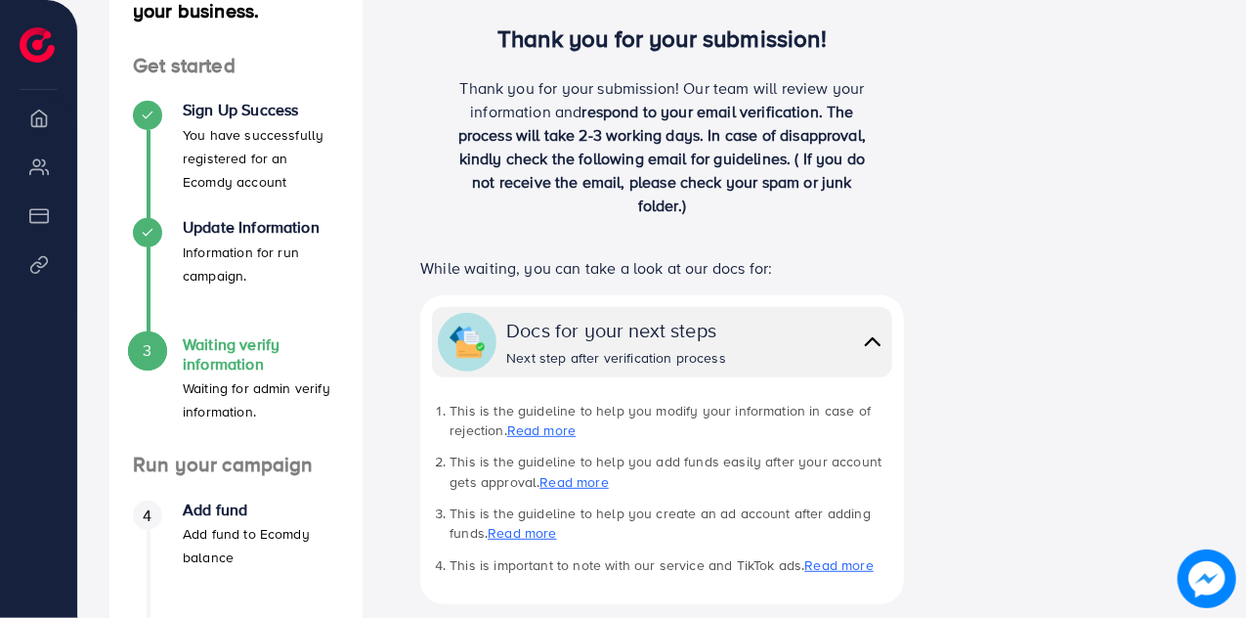
scroll to position [310, 0]
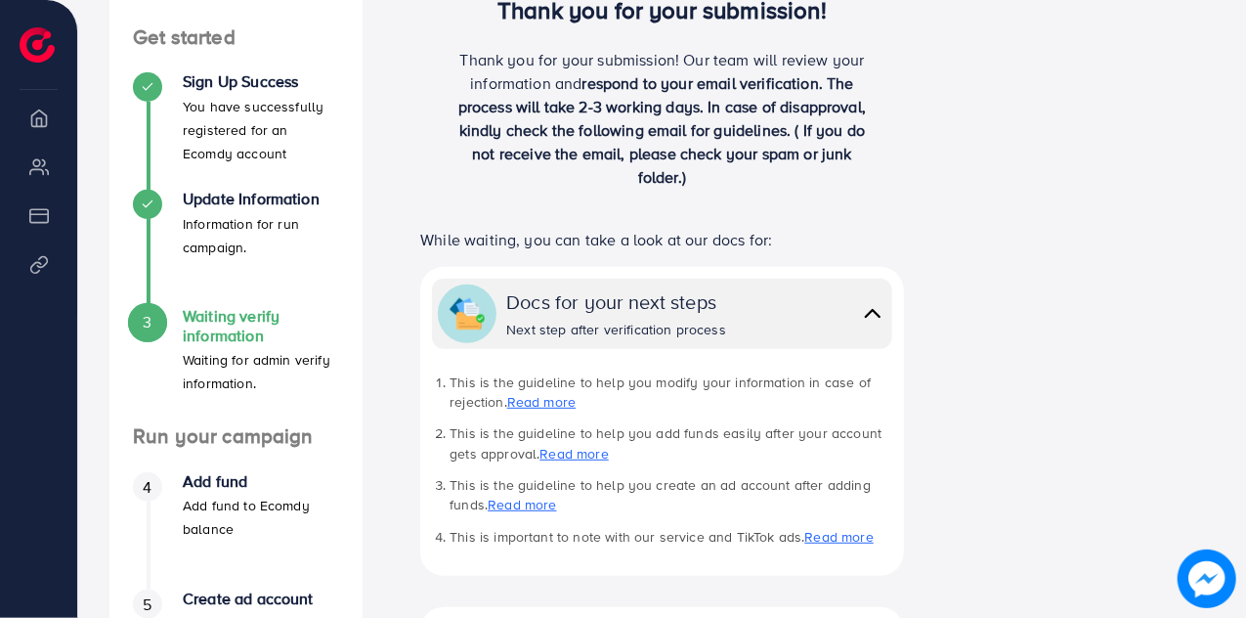
click at [874, 303] on img at bounding box center [872, 313] width 27 height 28
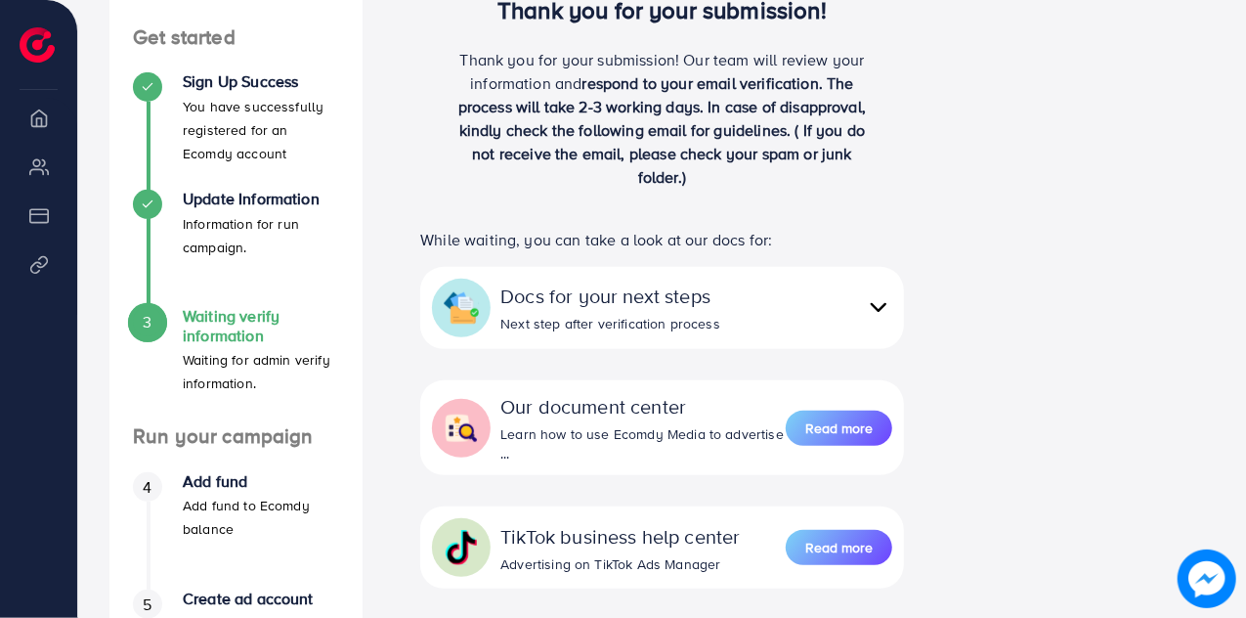
click at [874, 303] on img at bounding box center [878, 307] width 27 height 28
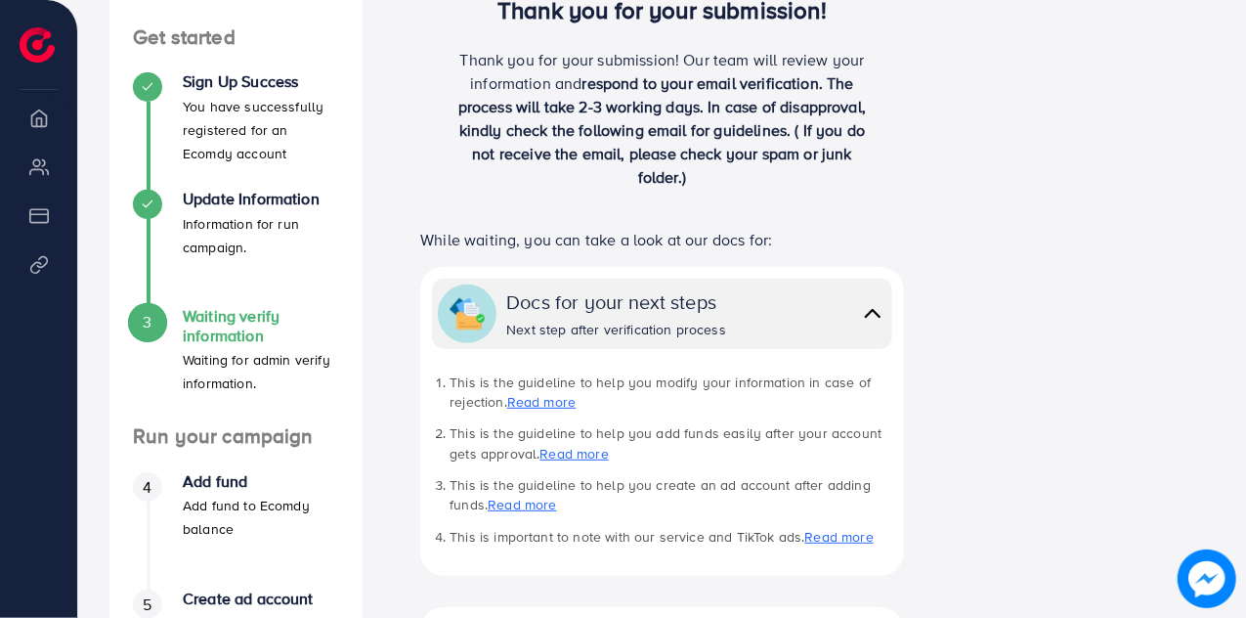
click at [874, 303] on img at bounding box center [872, 313] width 27 height 28
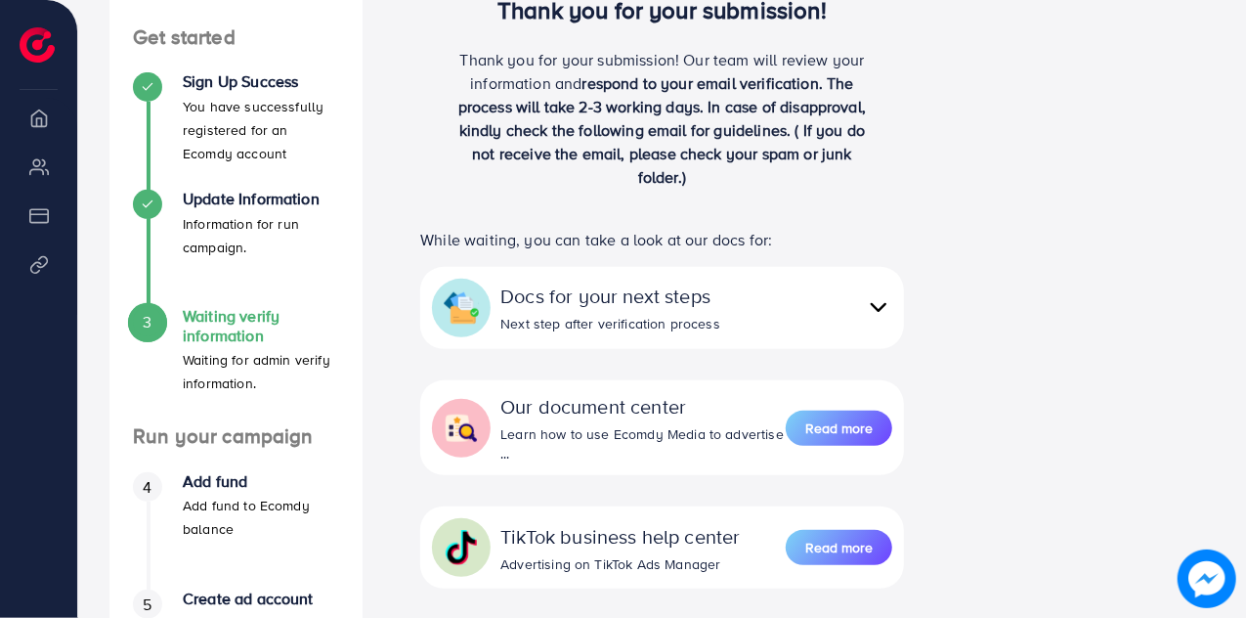
click at [874, 303] on img at bounding box center [878, 307] width 27 height 28
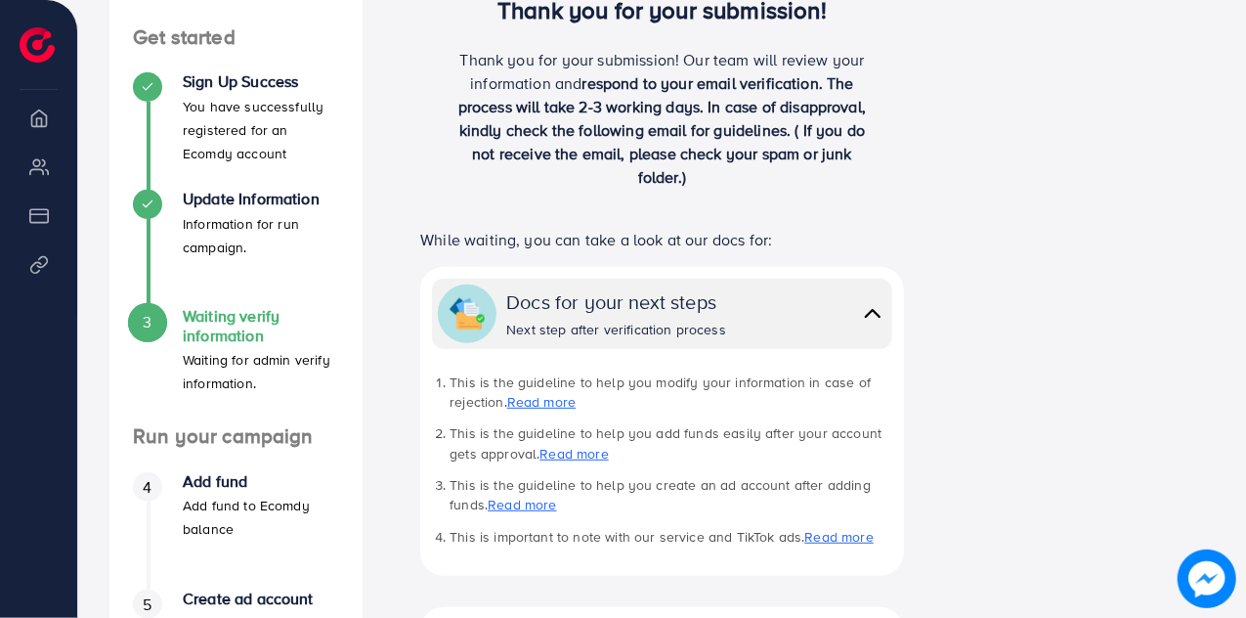
click at [874, 303] on img at bounding box center [872, 313] width 27 height 28
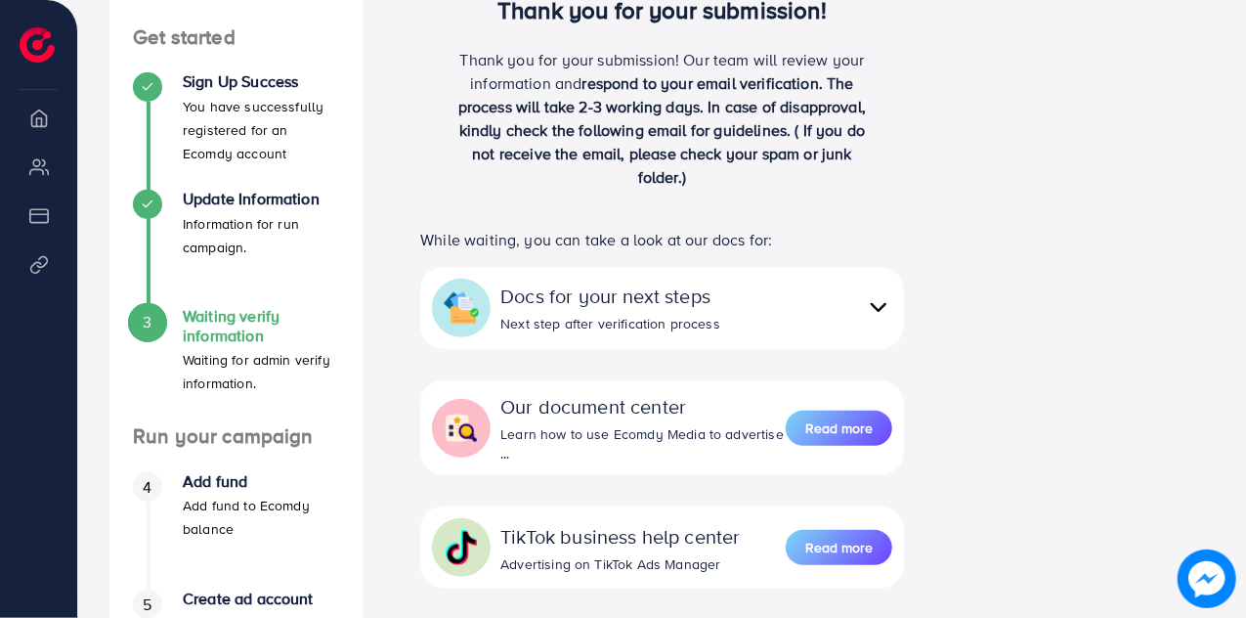
click at [874, 303] on img at bounding box center [878, 307] width 27 height 28
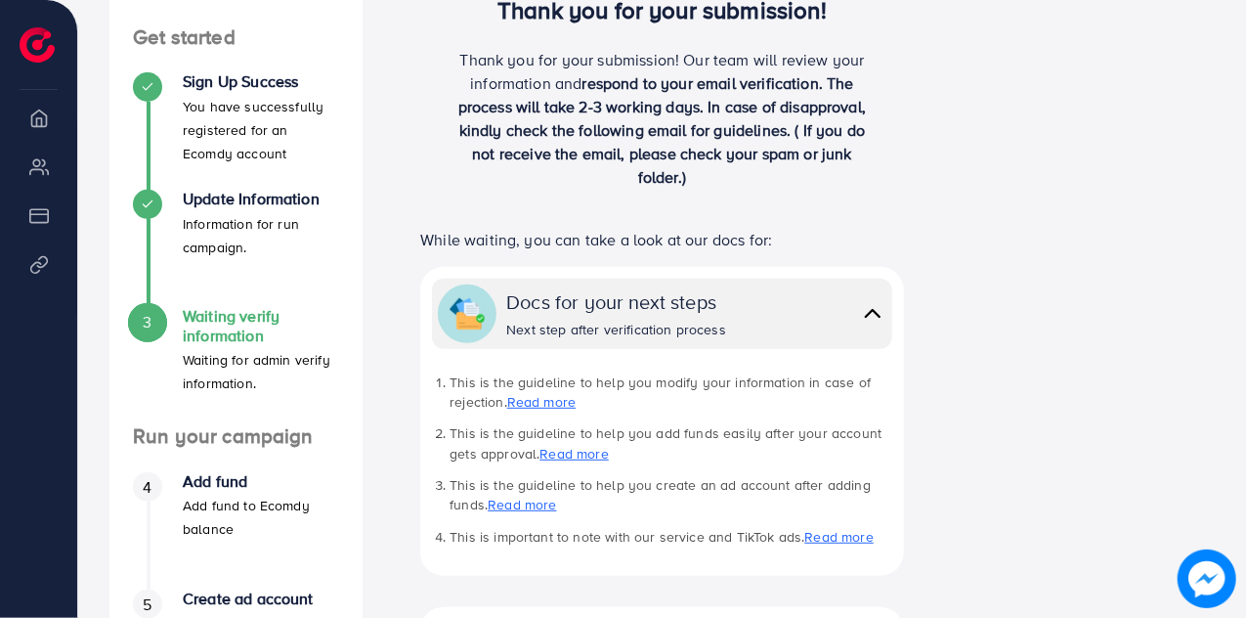
click at [874, 303] on img at bounding box center [872, 313] width 27 height 28
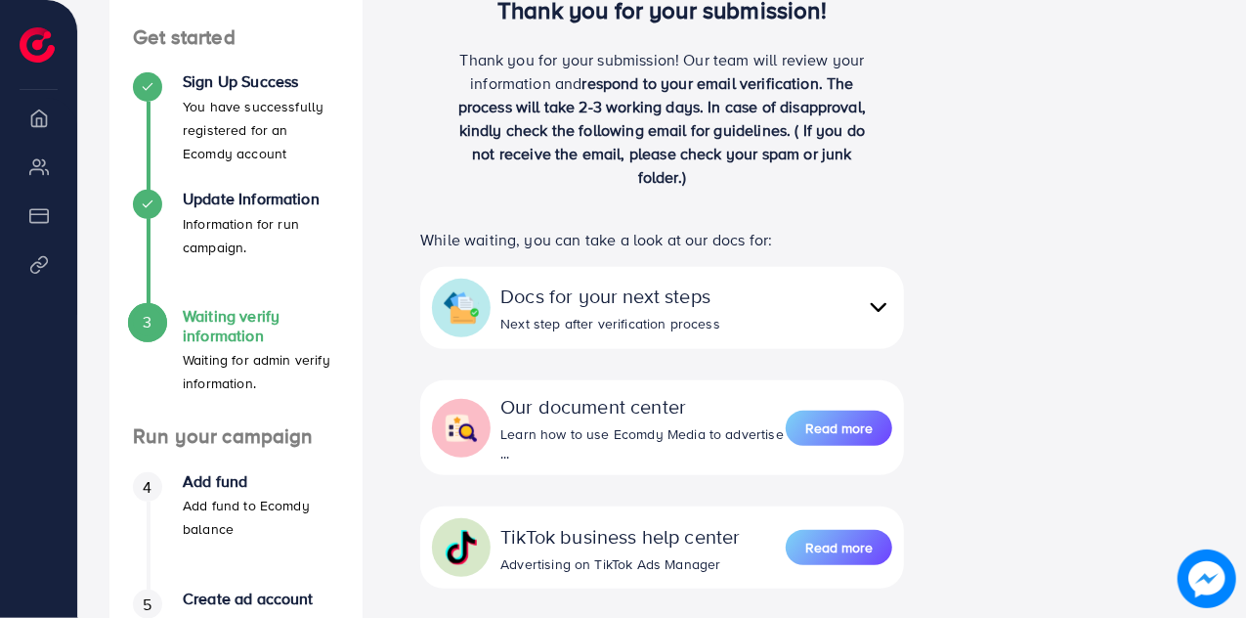
click at [874, 303] on img at bounding box center [878, 307] width 27 height 28
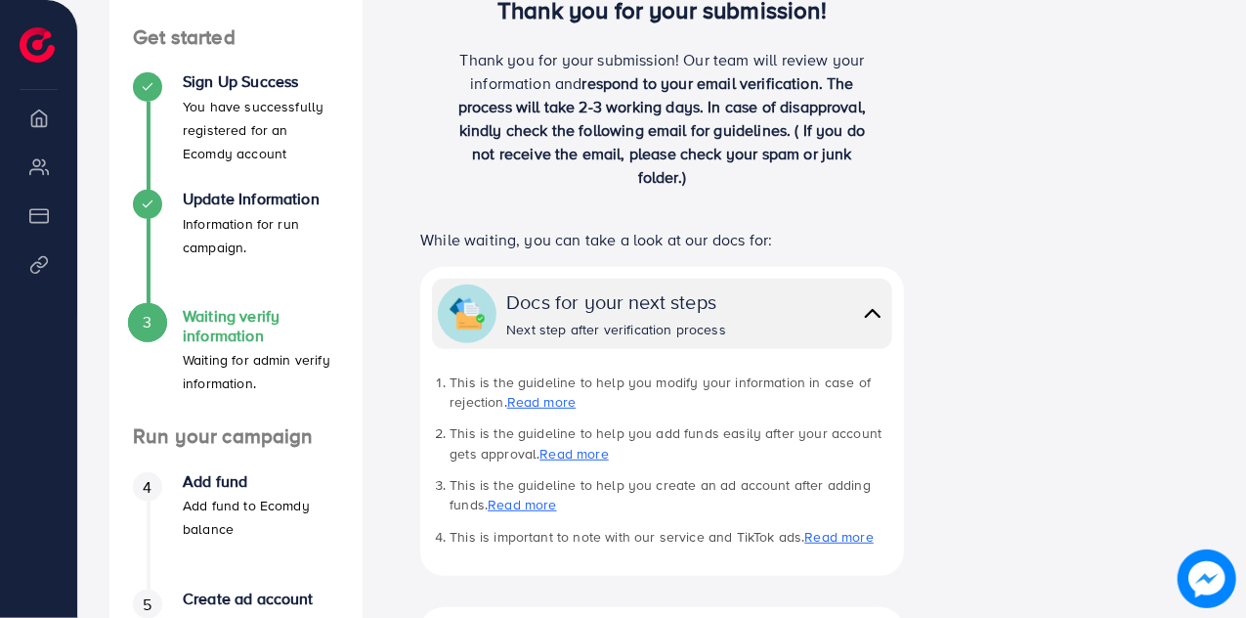
click at [874, 303] on img at bounding box center [872, 313] width 27 height 28
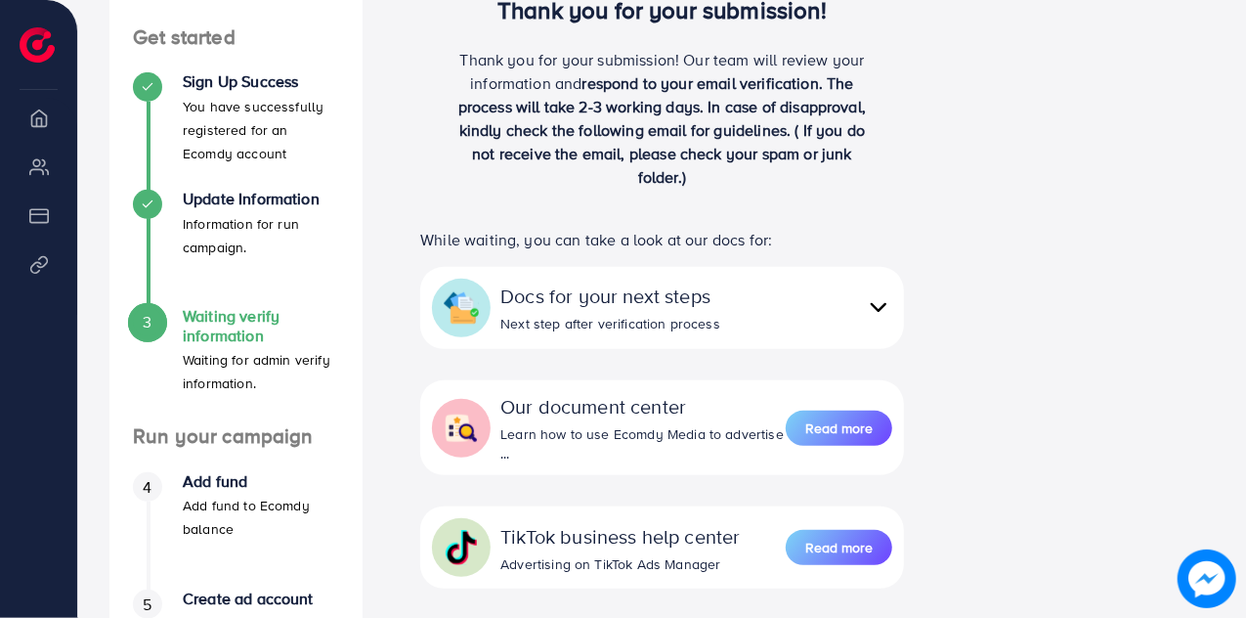
click at [874, 303] on img at bounding box center [878, 307] width 27 height 28
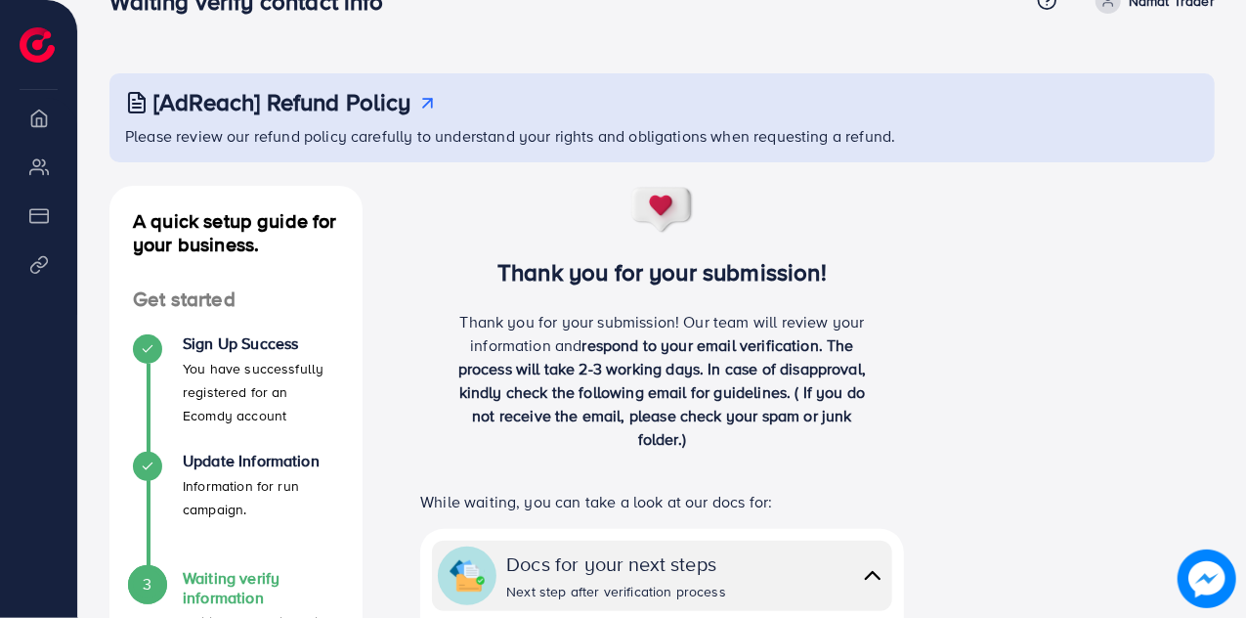
scroll to position [0, 0]
